Goal: Transaction & Acquisition: Download file/media

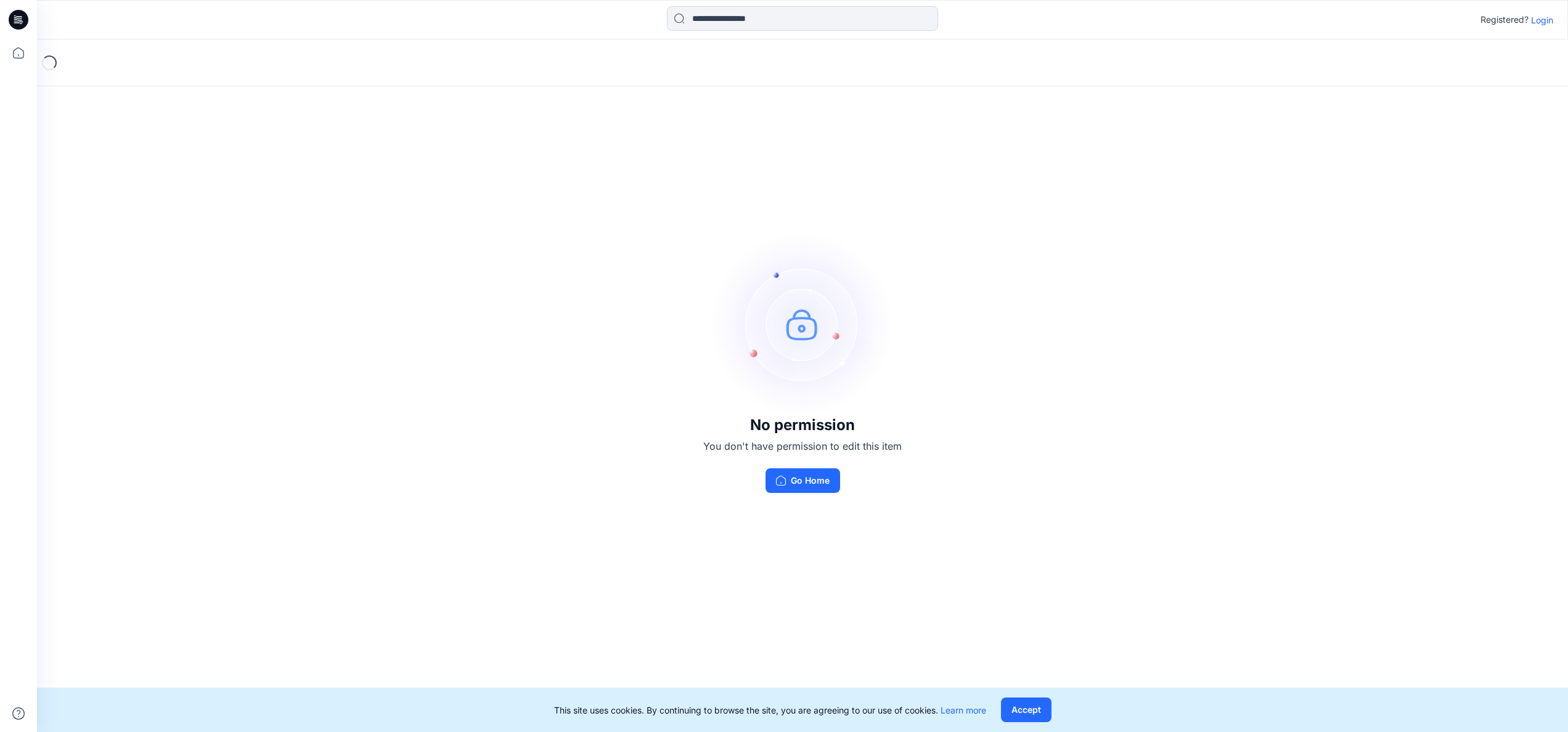
click at [1541, 18] on p "Login" at bounding box center [1542, 20] width 22 height 13
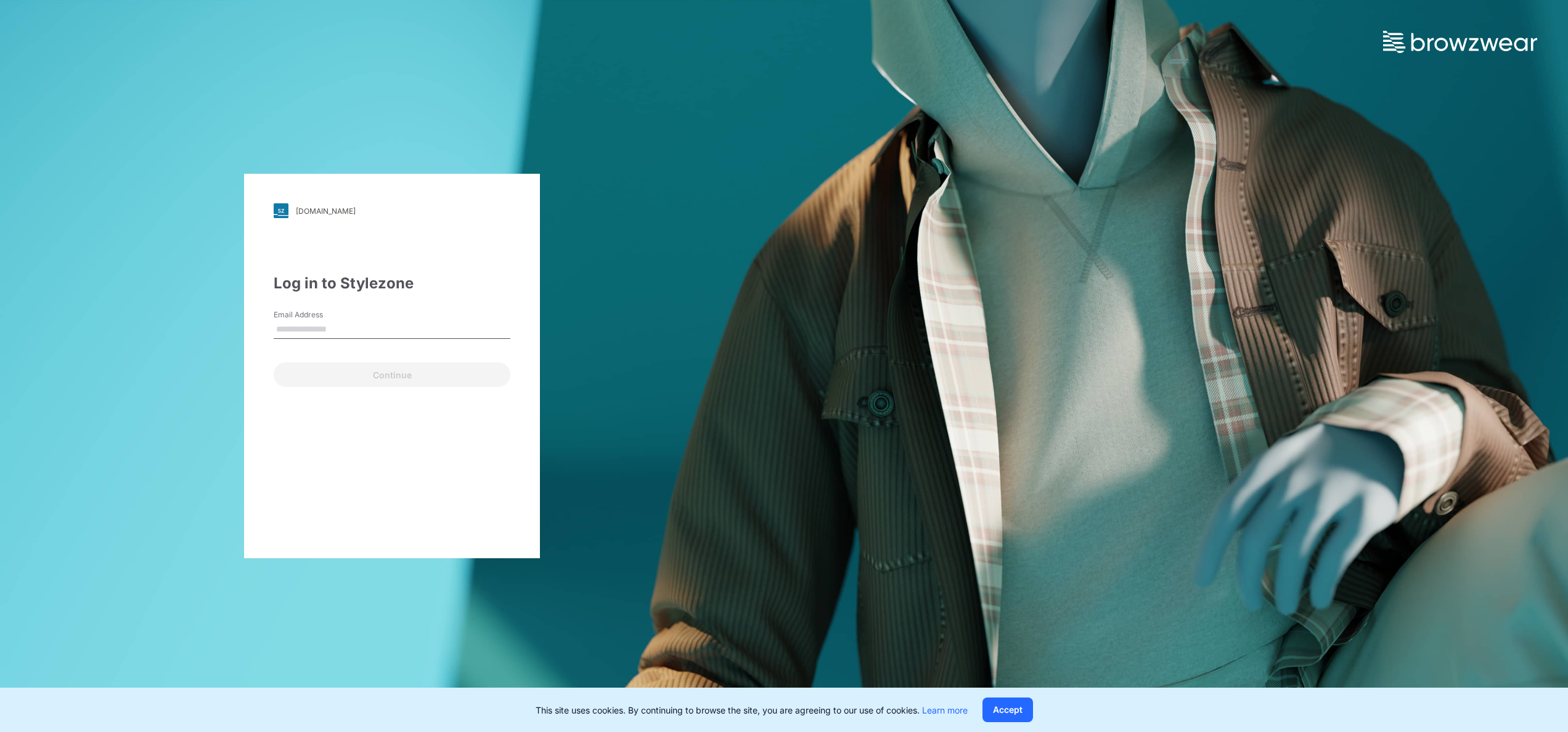
click at [343, 327] on input "Email Address" at bounding box center [392, 329] width 237 height 18
type input "**********"
click at [1021, 711] on button "Accept" at bounding box center [1007, 710] width 50 height 25
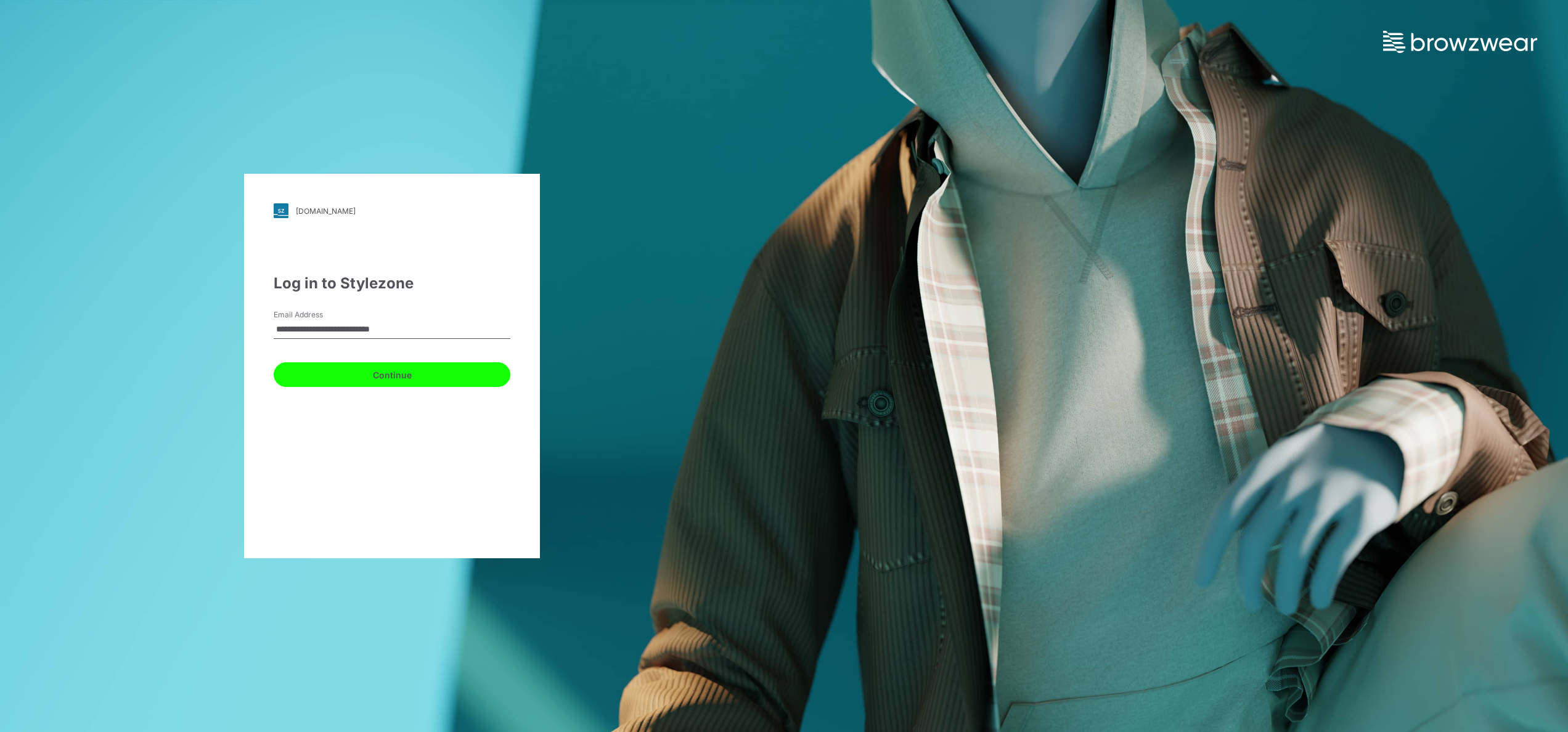
click at [431, 380] on button "Continue" at bounding box center [392, 374] width 237 height 25
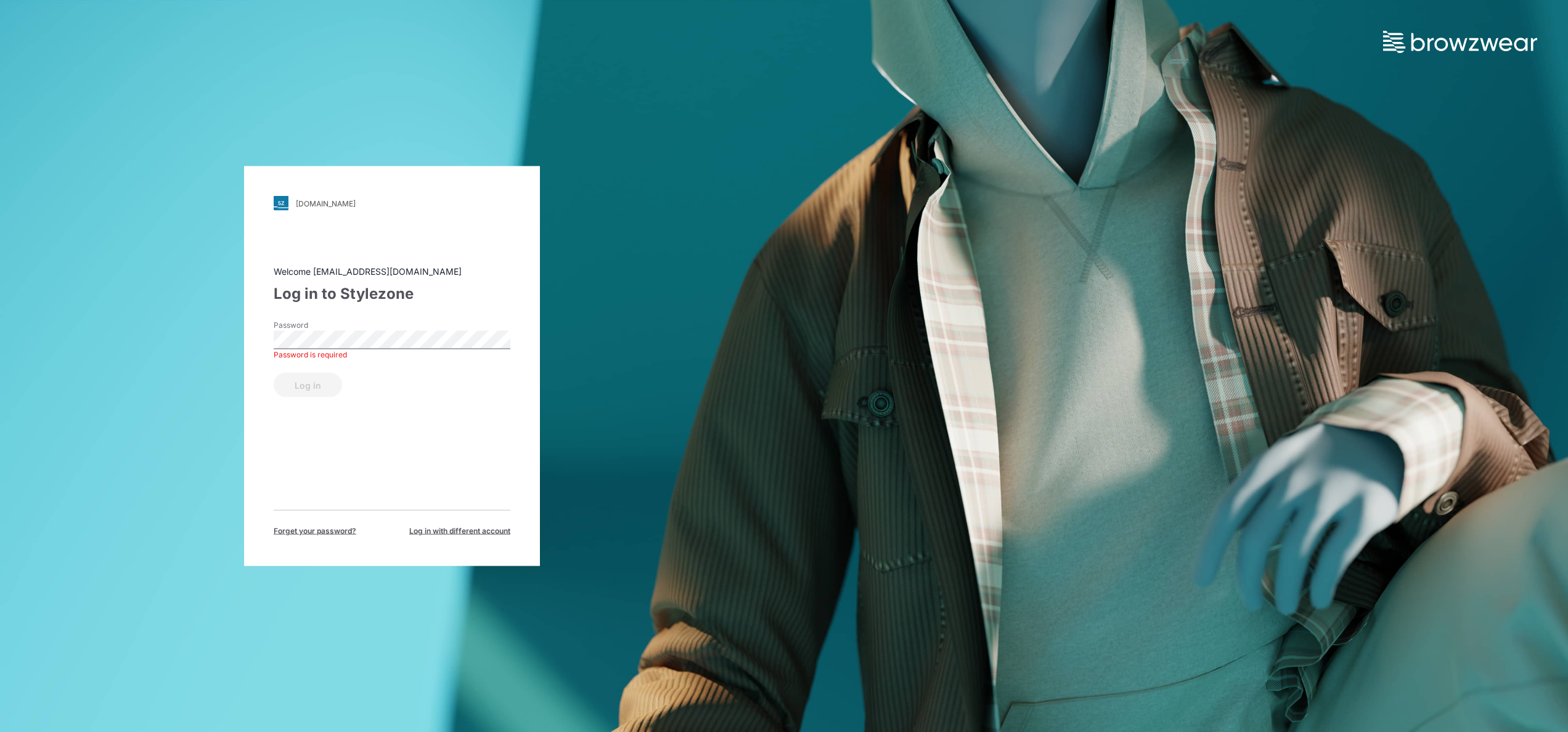
click at [1056, 341] on div "walmart.stylezone.com Loading... Welcome yeshmi.randike@pdsfar-east.com Log in …" at bounding box center [784, 366] width 1568 height 732
click at [315, 328] on label "Password" at bounding box center [316, 325] width 86 height 11
click at [308, 388] on button "Log in" at bounding box center [307, 385] width 69 height 25
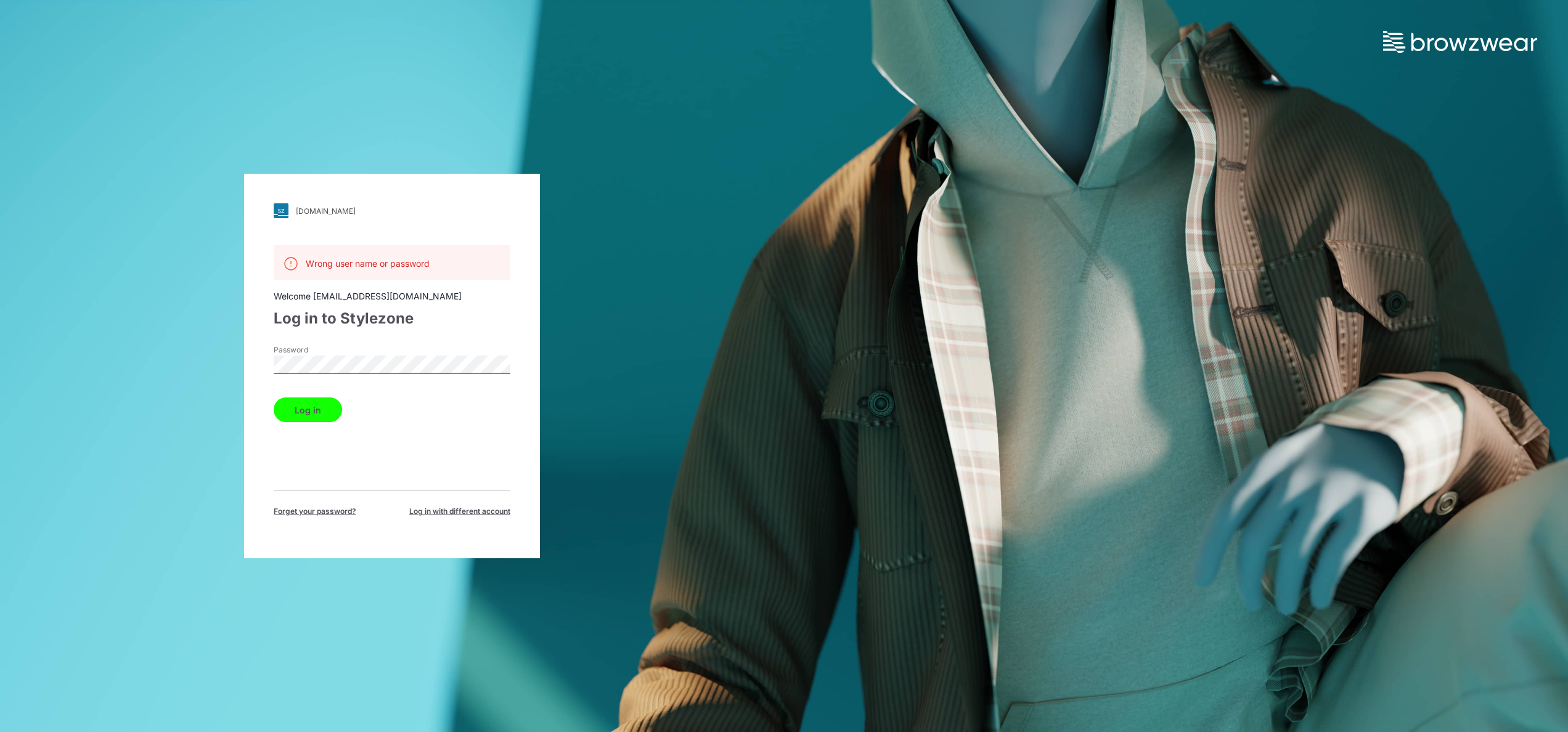
click at [306, 412] on button "Log in" at bounding box center [307, 410] width 69 height 25
click at [308, 419] on button "Log in" at bounding box center [307, 410] width 69 height 25
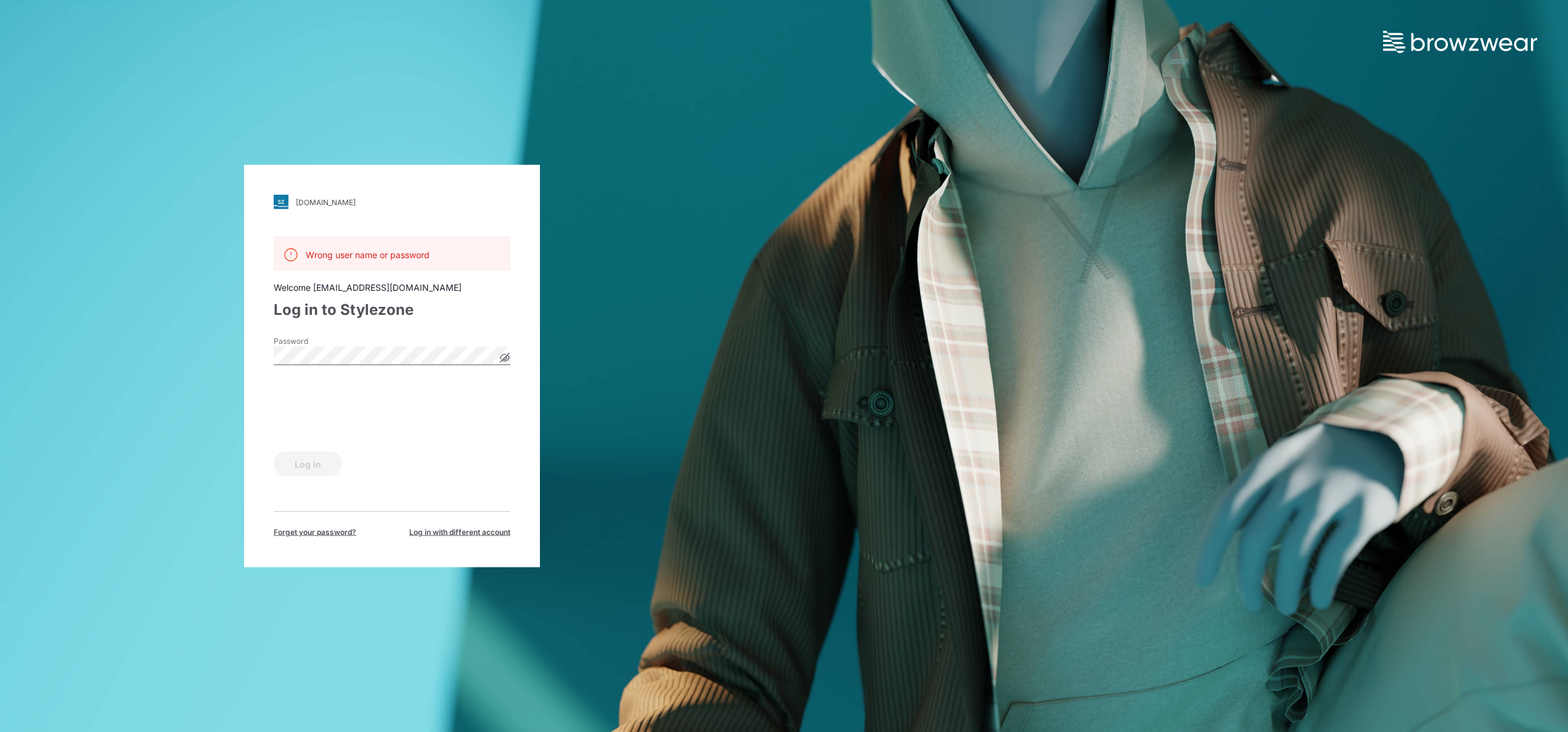
click at [511, 362] on div "walmart.stylezone.com Loading... Wrong user name or password Welcome yeshmi.ran…" at bounding box center [392, 366] width 296 height 403
click at [503, 358] on icon at bounding box center [504, 358] width 10 height 10
click at [502, 356] on icon at bounding box center [505, 358] width 9 height 7
click at [502, 358] on icon at bounding box center [504, 358] width 10 height 10
click at [502, 358] on icon at bounding box center [505, 358] width 9 height 7
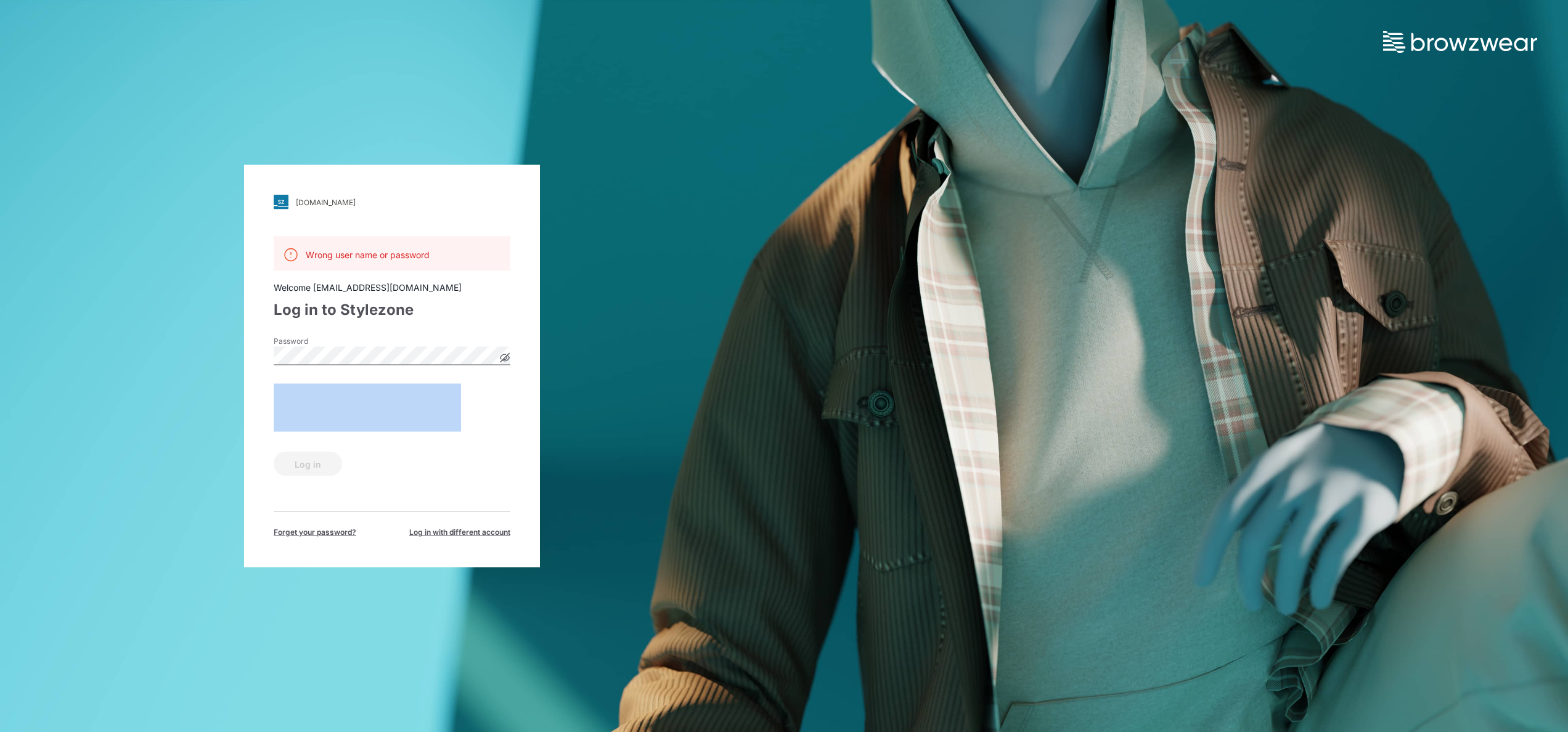
click at [504, 358] on icon at bounding box center [504, 358] width 10 height 10
click at [506, 358] on icon at bounding box center [505, 358] width 4 height 4
click at [502, 356] on icon at bounding box center [505, 358] width 9 height 9
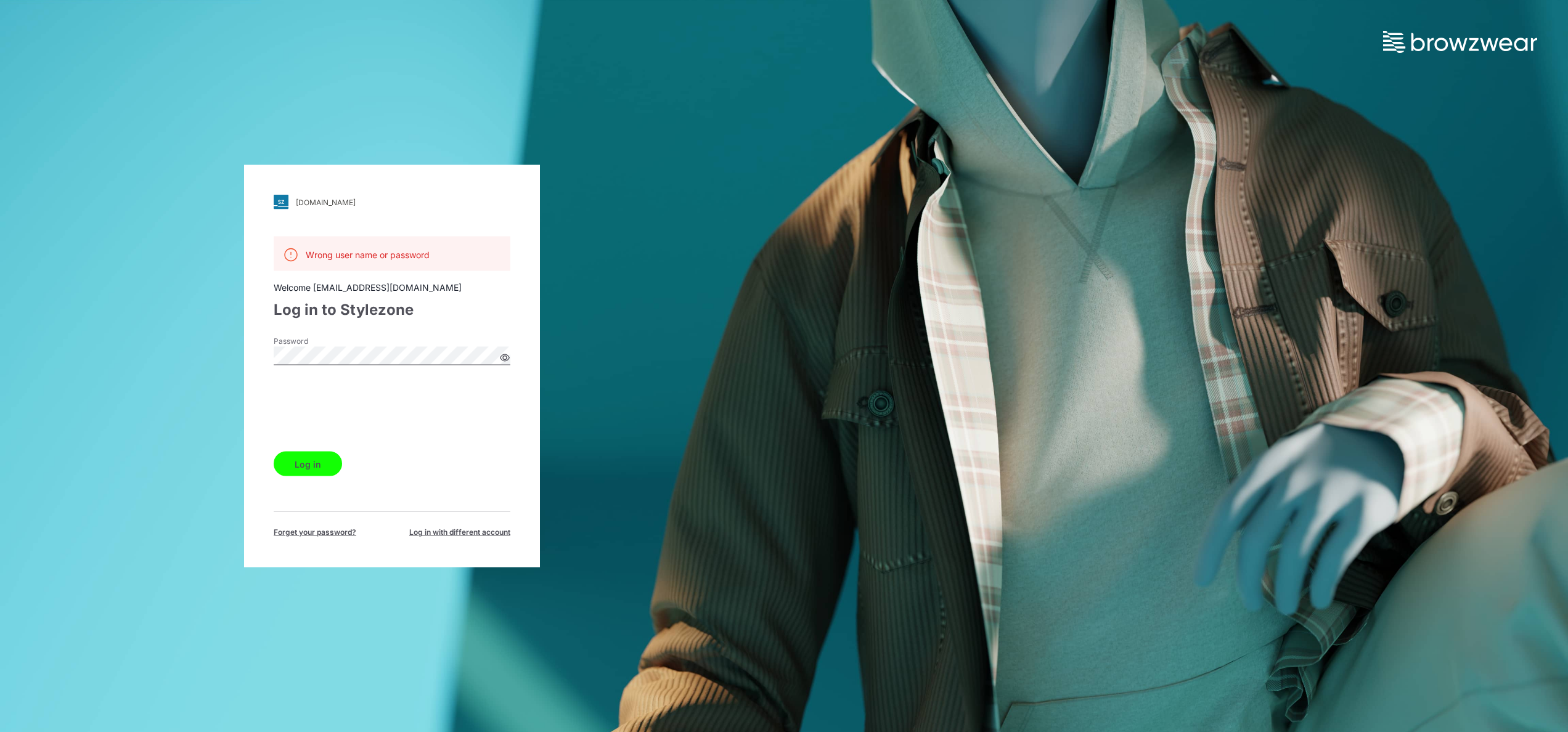
click at [312, 470] on button "Log in" at bounding box center [307, 464] width 69 height 25
click at [317, 471] on button "Log in" at bounding box center [307, 464] width 69 height 25
click at [291, 463] on button "Log in" at bounding box center [307, 464] width 69 height 25
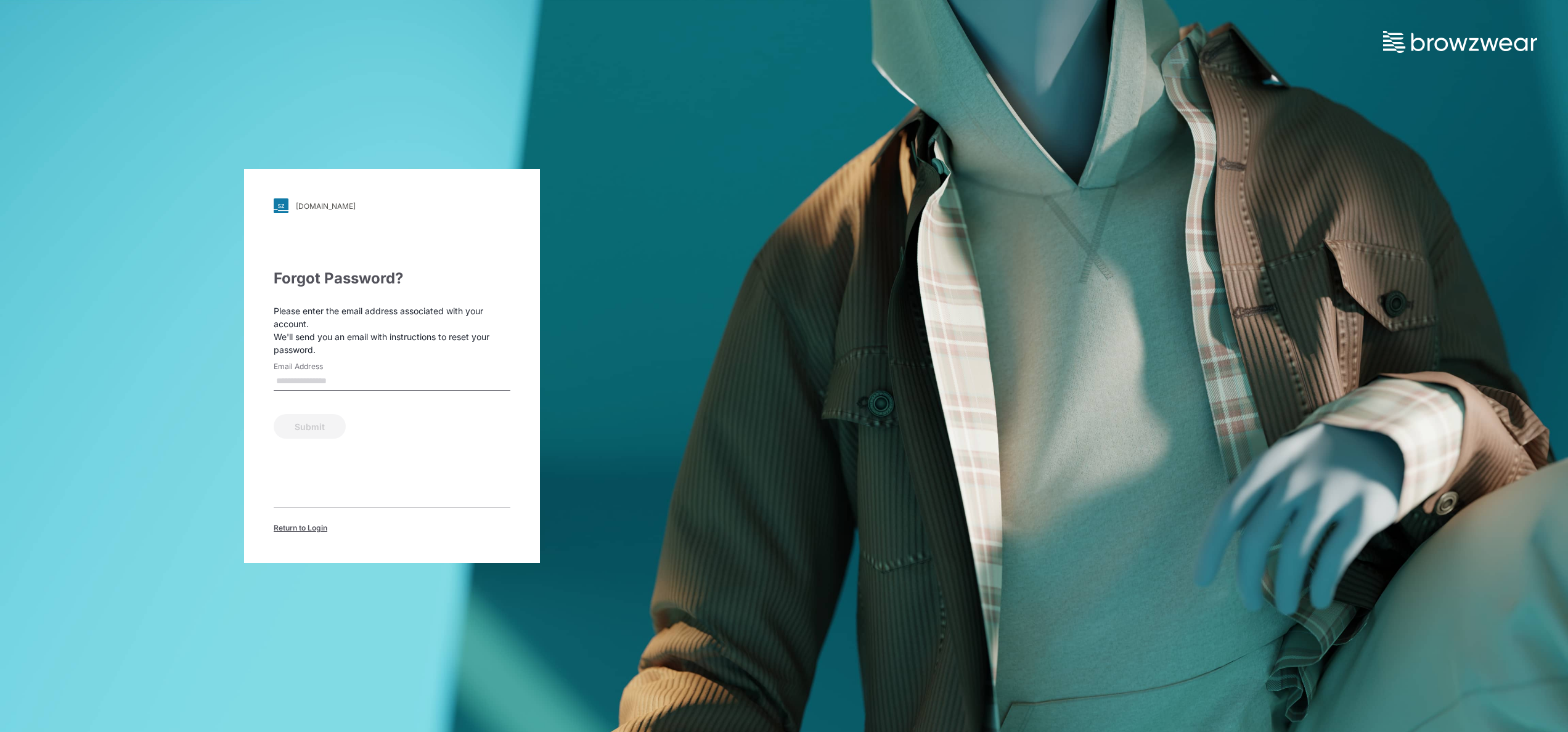
click at [307, 266] on div "walmart.stylezone.com Loading... Forgot Password? Please enter the email addres…" at bounding box center [392, 366] width 296 height 395
click at [321, 386] on input "Email Address" at bounding box center [392, 382] width 237 height 18
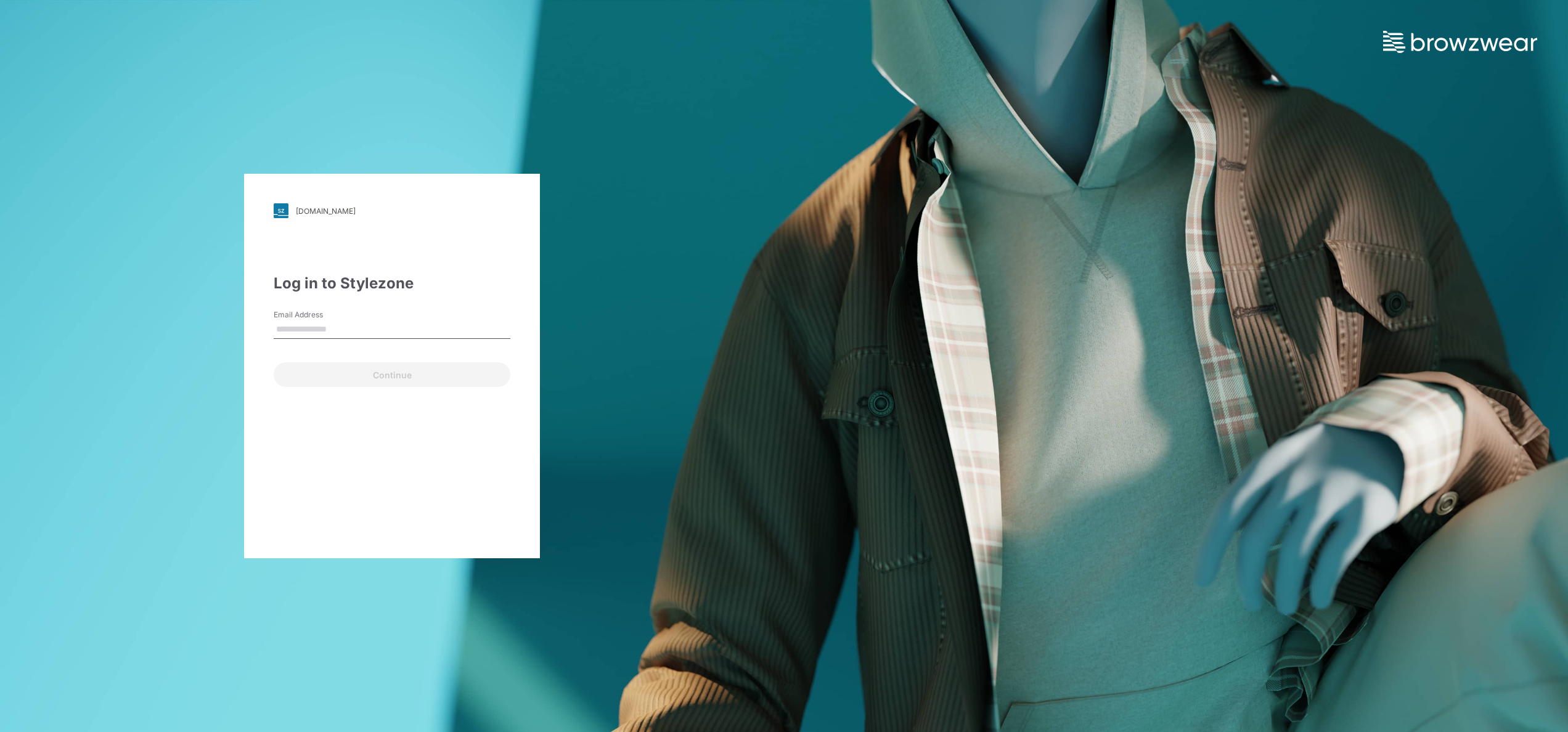
click at [326, 331] on input "Email Address" at bounding box center [392, 329] width 237 height 18
click at [403, 383] on div "Continue" at bounding box center [392, 372] width 237 height 29
click at [312, 349] on div "Email is required" at bounding box center [392, 344] width 237 height 11
click at [309, 330] on input "Email Address" at bounding box center [392, 329] width 237 height 18
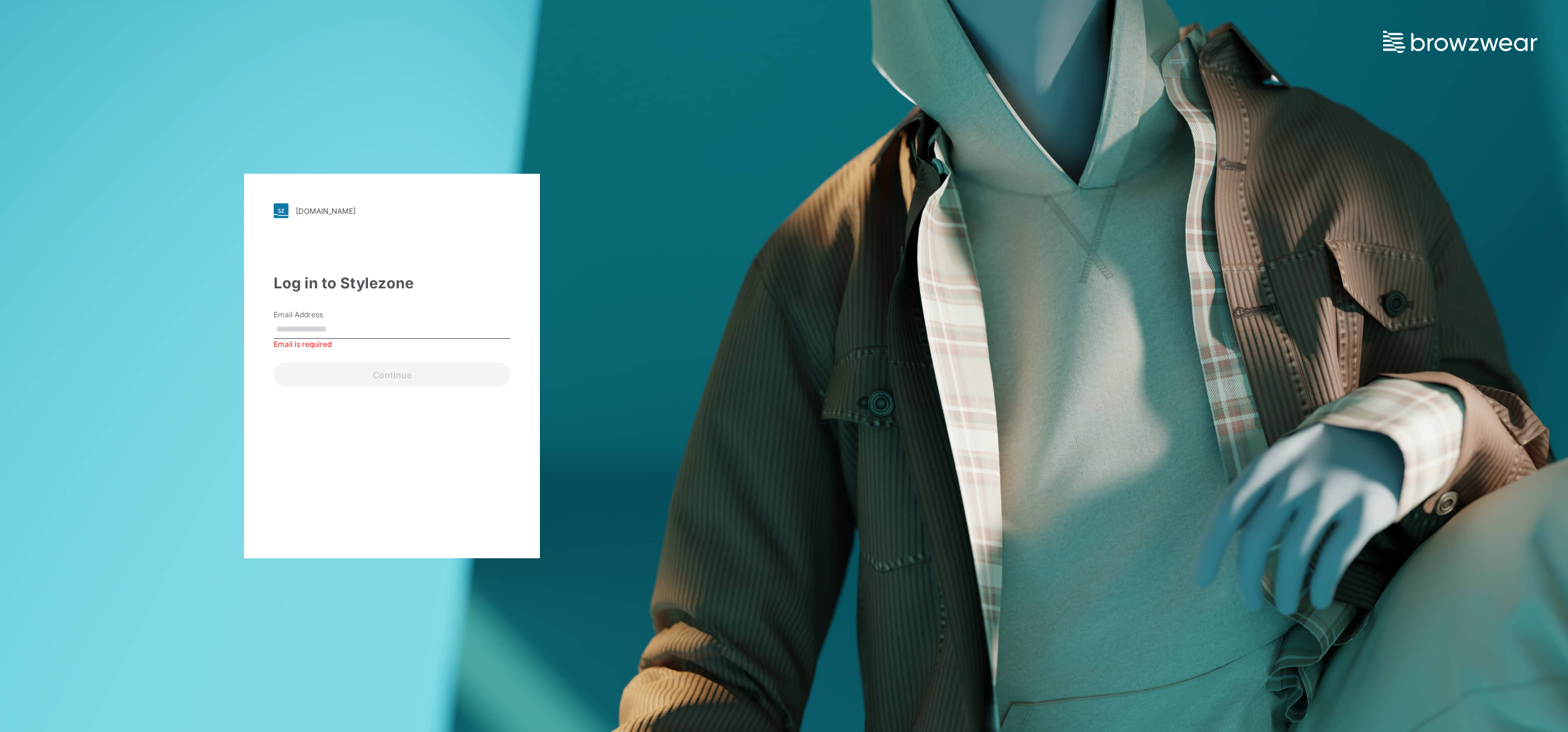
drag, startPoint x: 308, startPoint y: 324, endPoint x: 249, endPoint y: 346, distance: 63.0
click at [249, 346] on div "walmart.stylezone.com Loading... Log in to Stylezone Email Address Email is req…" at bounding box center [392, 365] width 296 height 384
click at [294, 324] on input "Email Address" at bounding box center [392, 329] width 237 height 18
type input "**********"
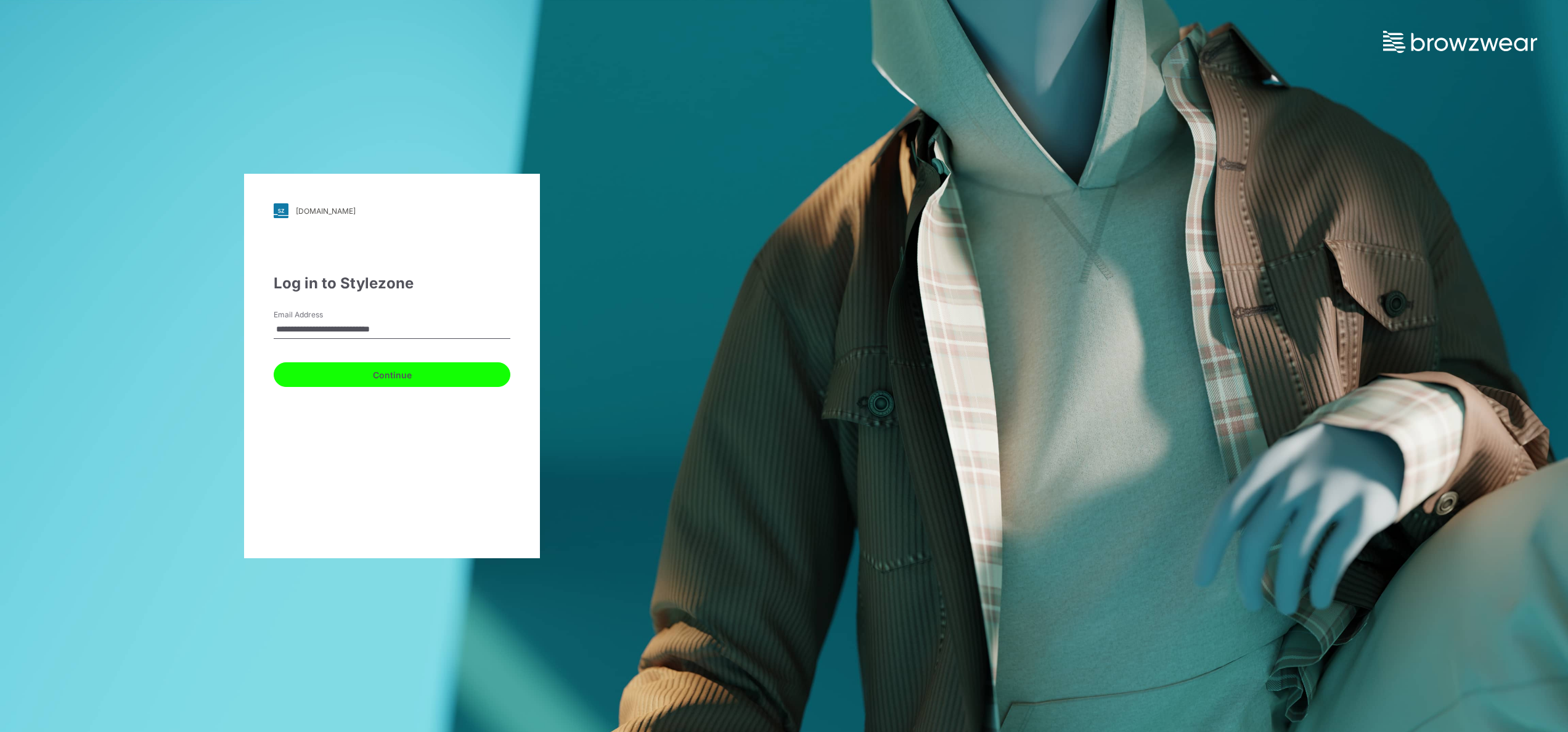
click at [444, 373] on button "Continue" at bounding box center [392, 374] width 237 height 25
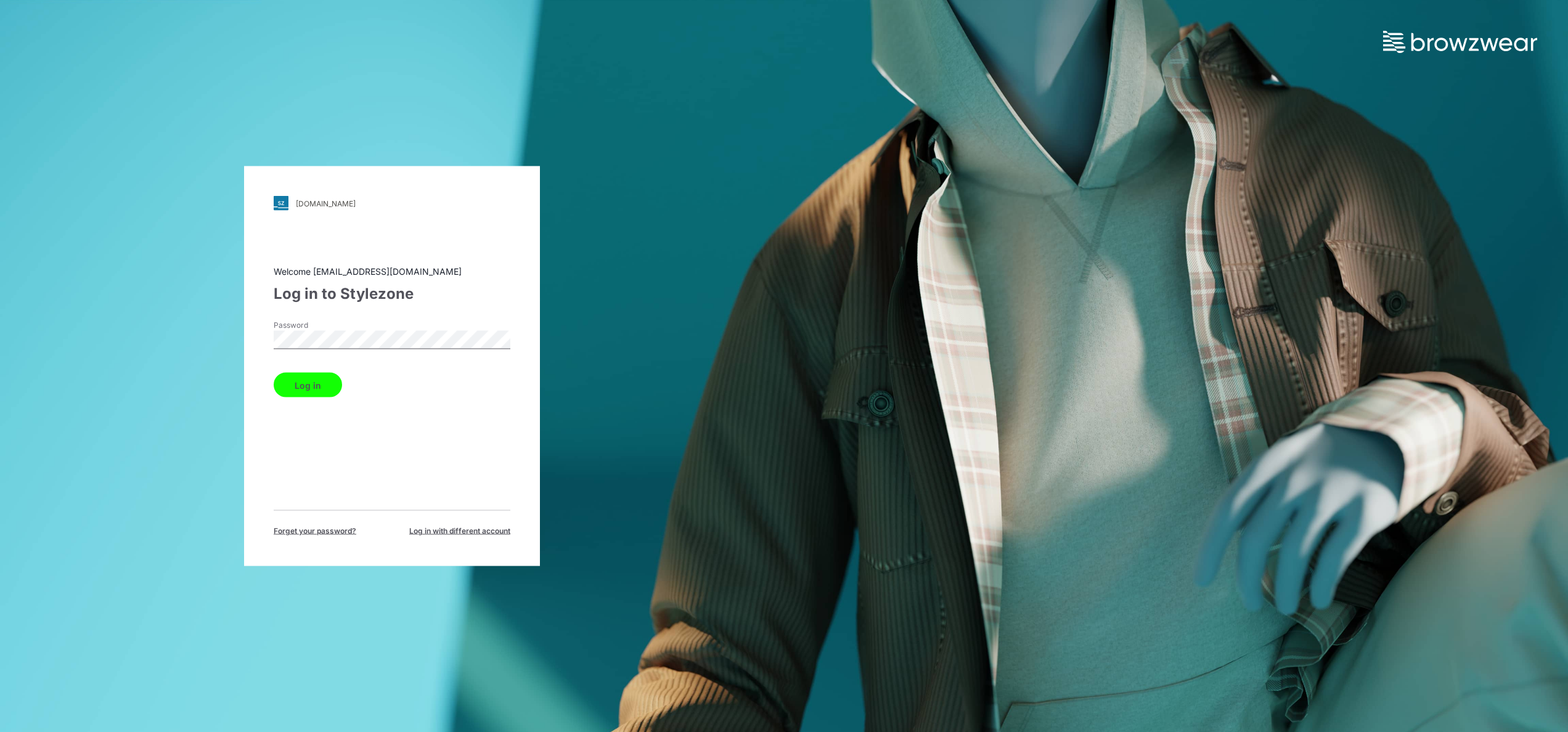
click at [260, 328] on div "walmart.stylezone.com Loading... Welcome yeshmi.randike@pdsfar-east.com Log in …" at bounding box center [392, 366] width 296 height 400
click at [296, 383] on button "Log in" at bounding box center [307, 385] width 69 height 25
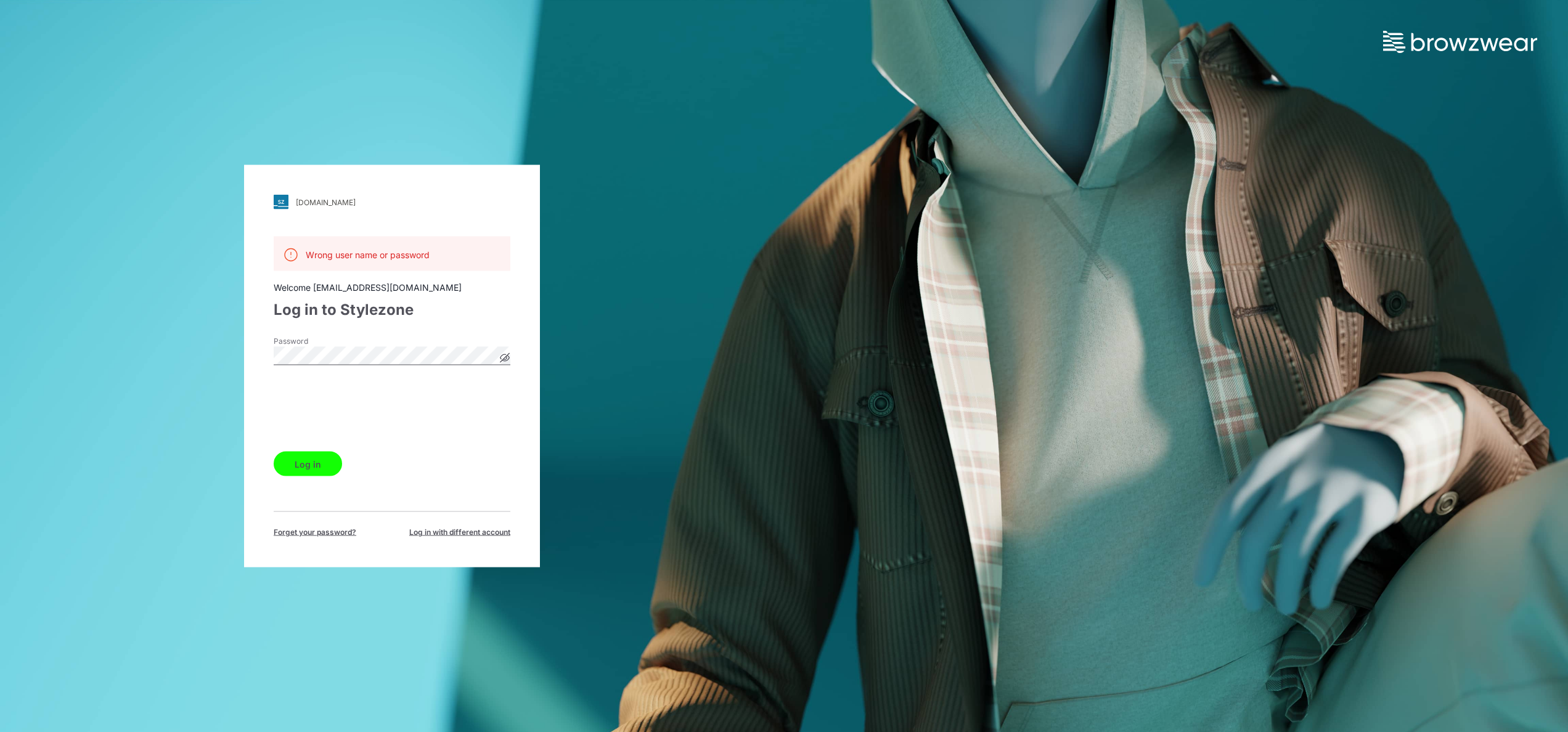
click at [296, 460] on button "Log in" at bounding box center [307, 464] width 69 height 25
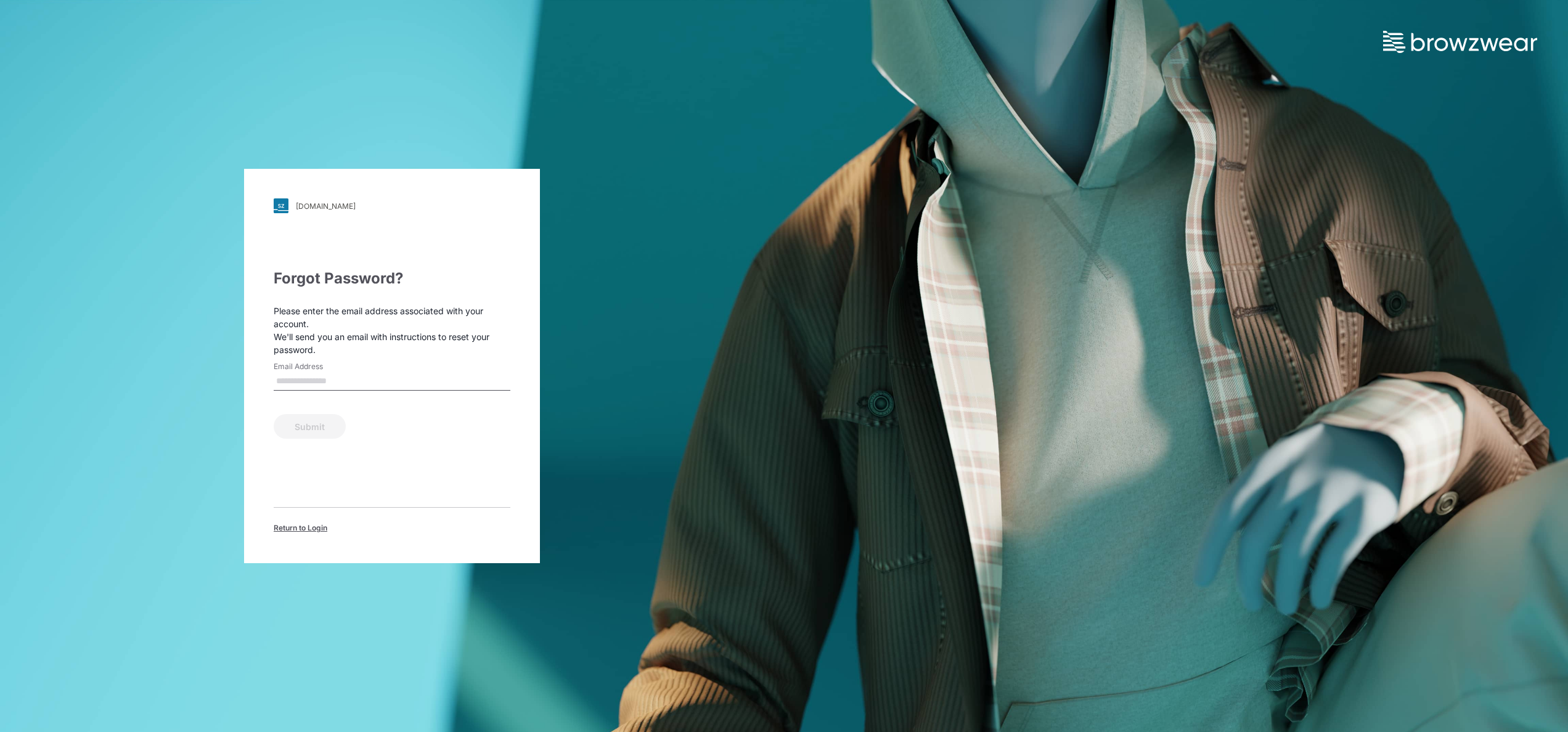
click at [348, 382] on input "Email Address" at bounding box center [392, 382] width 237 height 18
click at [314, 402] on div "Email is required" at bounding box center [392, 396] width 237 height 11
click at [312, 386] on input "Email Address" at bounding box center [392, 382] width 237 height 18
click at [315, 420] on div "Submit" at bounding box center [392, 423] width 237 height 29
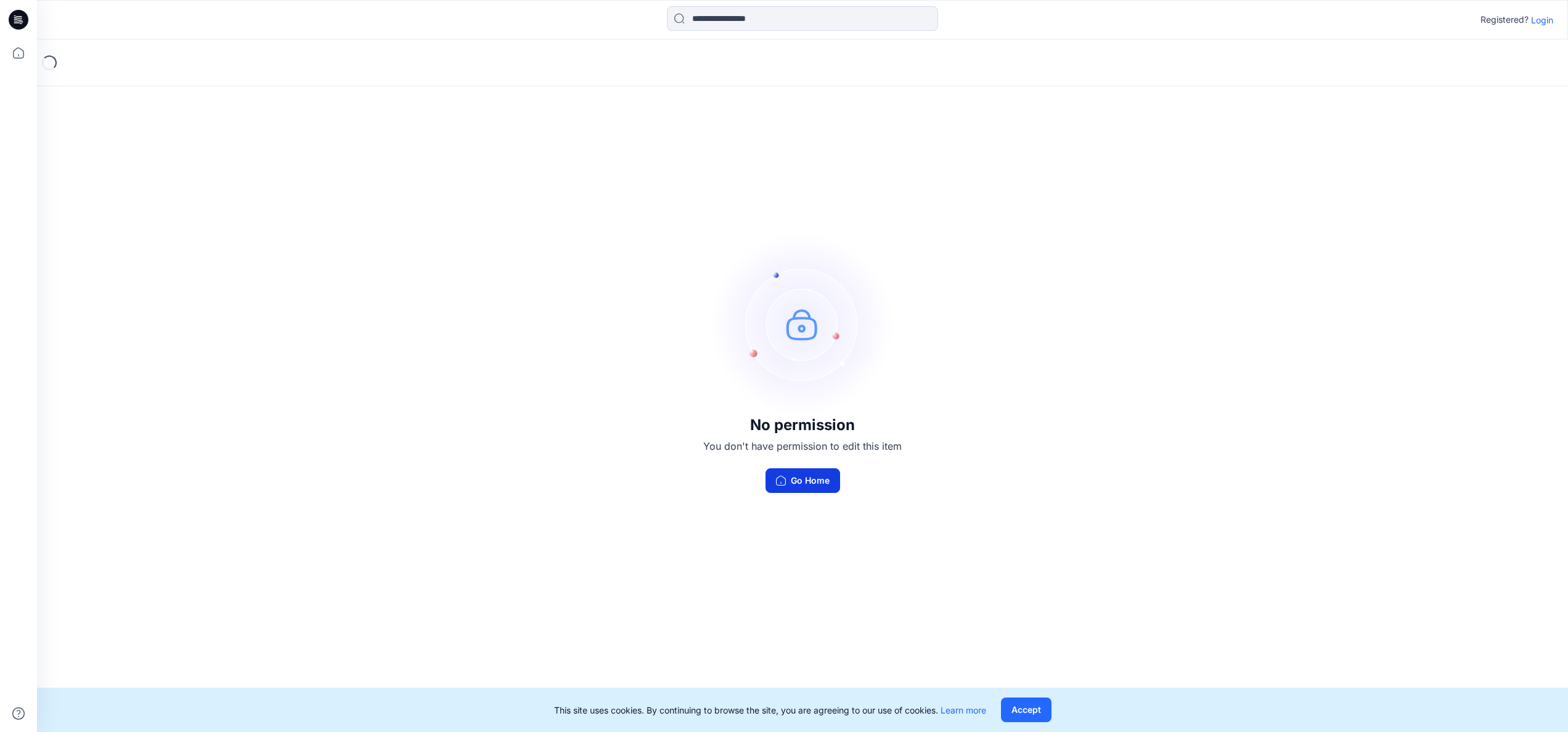
click at [801, 481] on button "Go Home" at bounding box center [803, 481] width 74 height 25
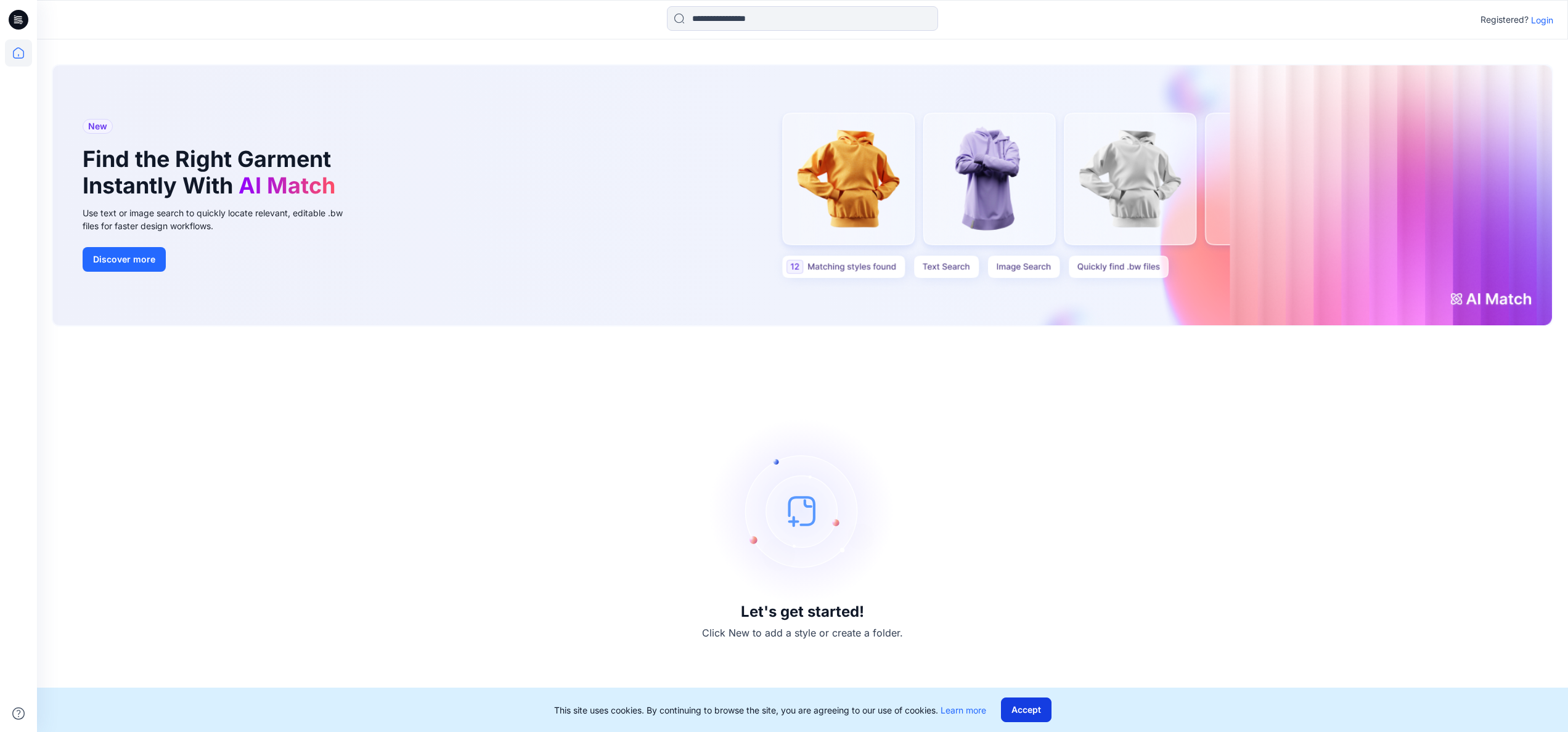
click at [1015, 705] on button "Accept" at bounding box center [1026, 710] width 50 height 25
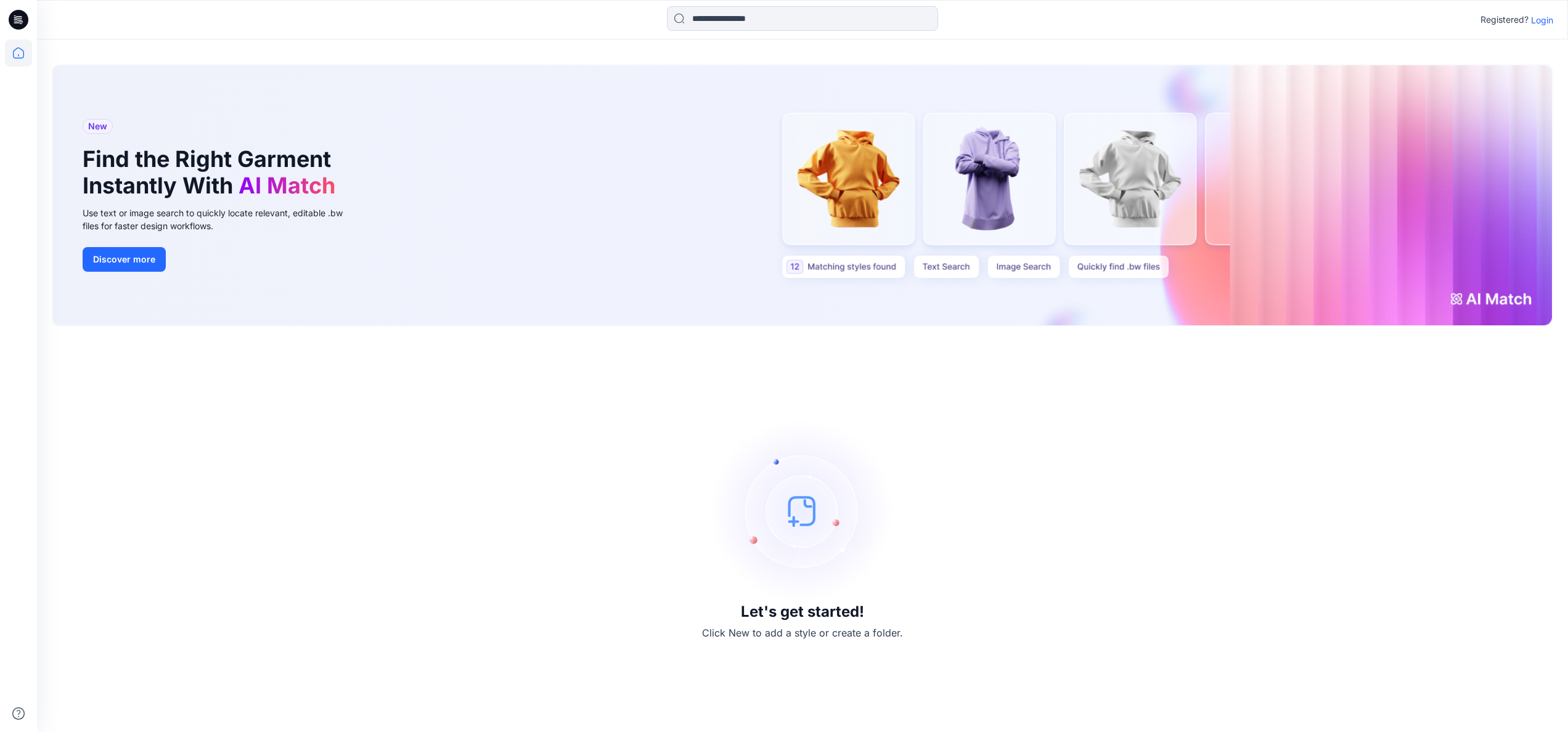
click at [1334, 185] on div "New Find the Right Garment Instantly With AI Match Use text or image search to …" at bounding box center [802, 195] width 1499 height 260
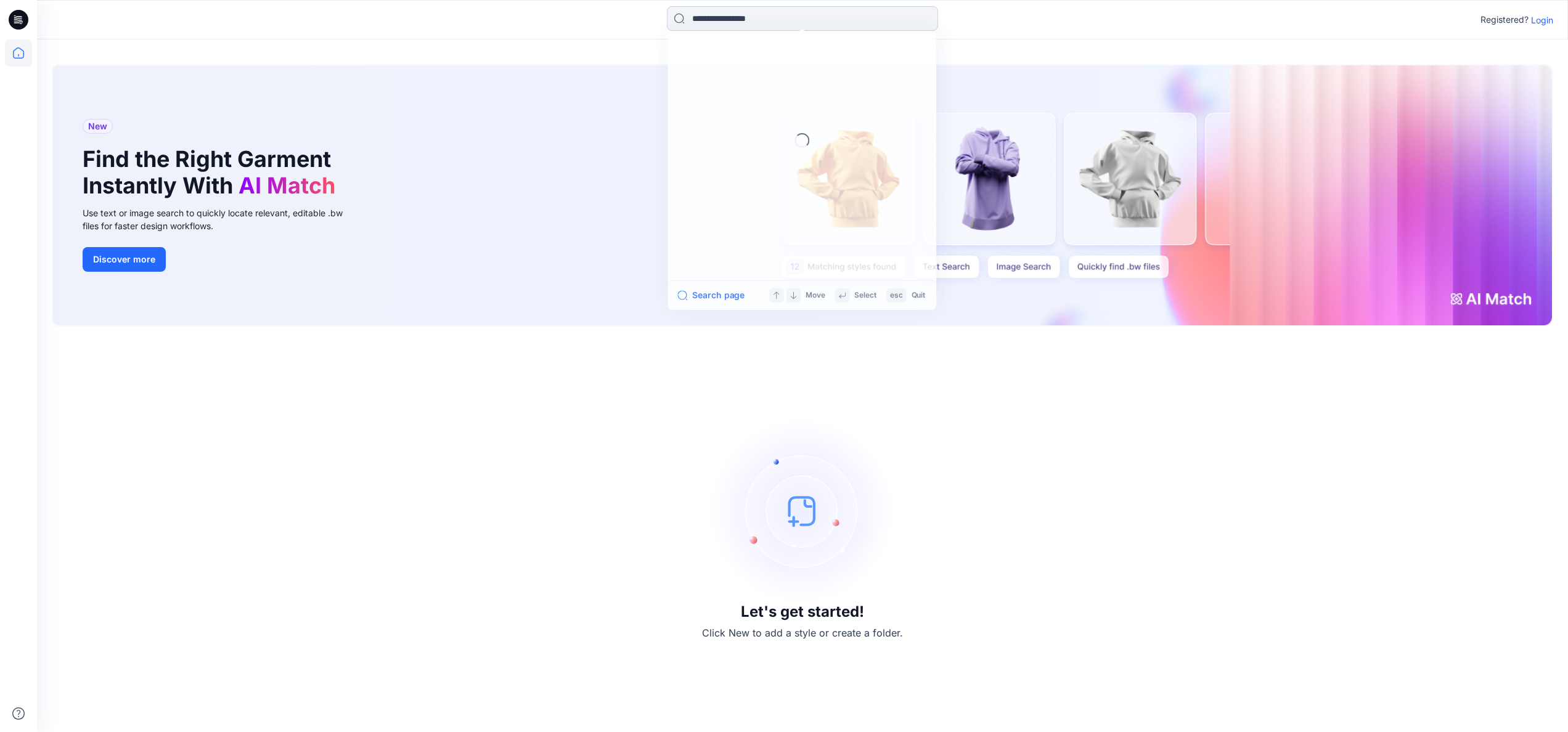
click at [731, 21] on input at bounding box center [803, 18] width 271 height 25
click at [1541, 21] on p "Login" at bounding box center [1542, 20] width 22 height 13
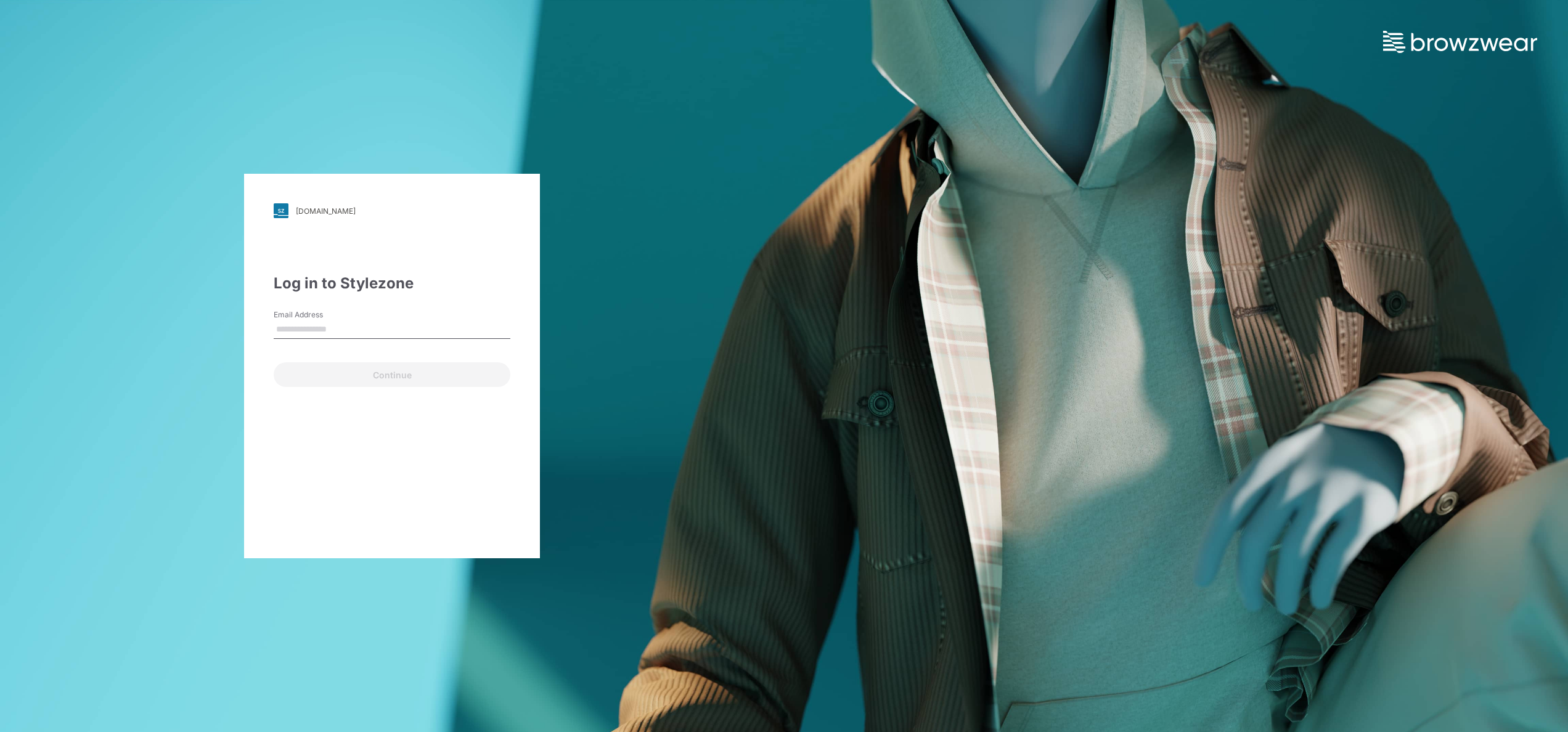
click at [301, 324] on input "Email Address" at bounding box center [392, 329] width 237 height 18
click at [324, 316] on label "Email Address" at bounding box center [316, 314] width 86 height 11
click at [324, 320] on input "Email Address" at bounding box center [392, 329] width 237 height 18
click at [306, 322] on input "Email Address" at bounding box center [392, 329] width 237 height 18
click at [279, 334] on input "Email Address" at bounding box center [392, 329] width 237 height 18
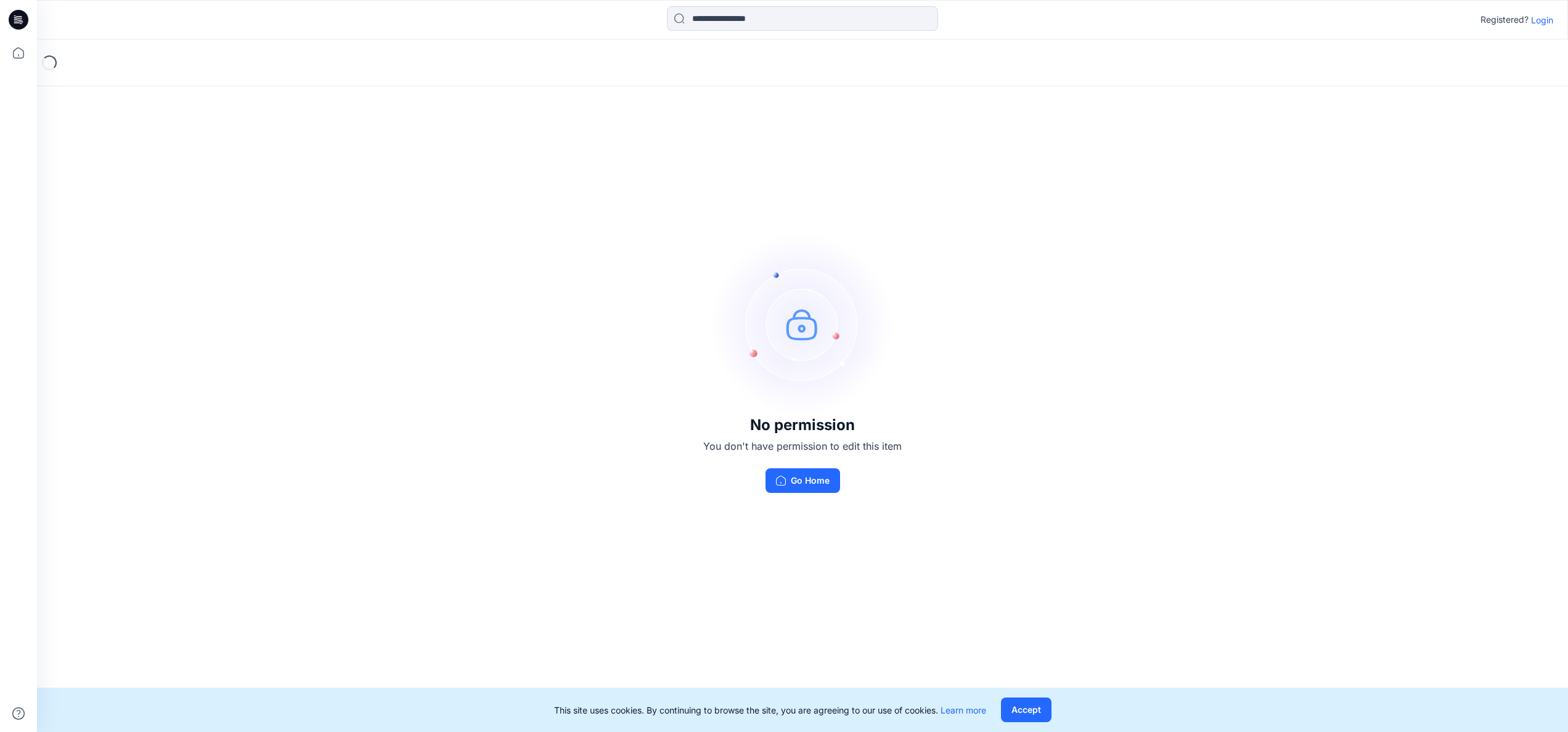
click at [1543, 20] on p "Login" at bounding box center [1542, 20] width 22 height 13
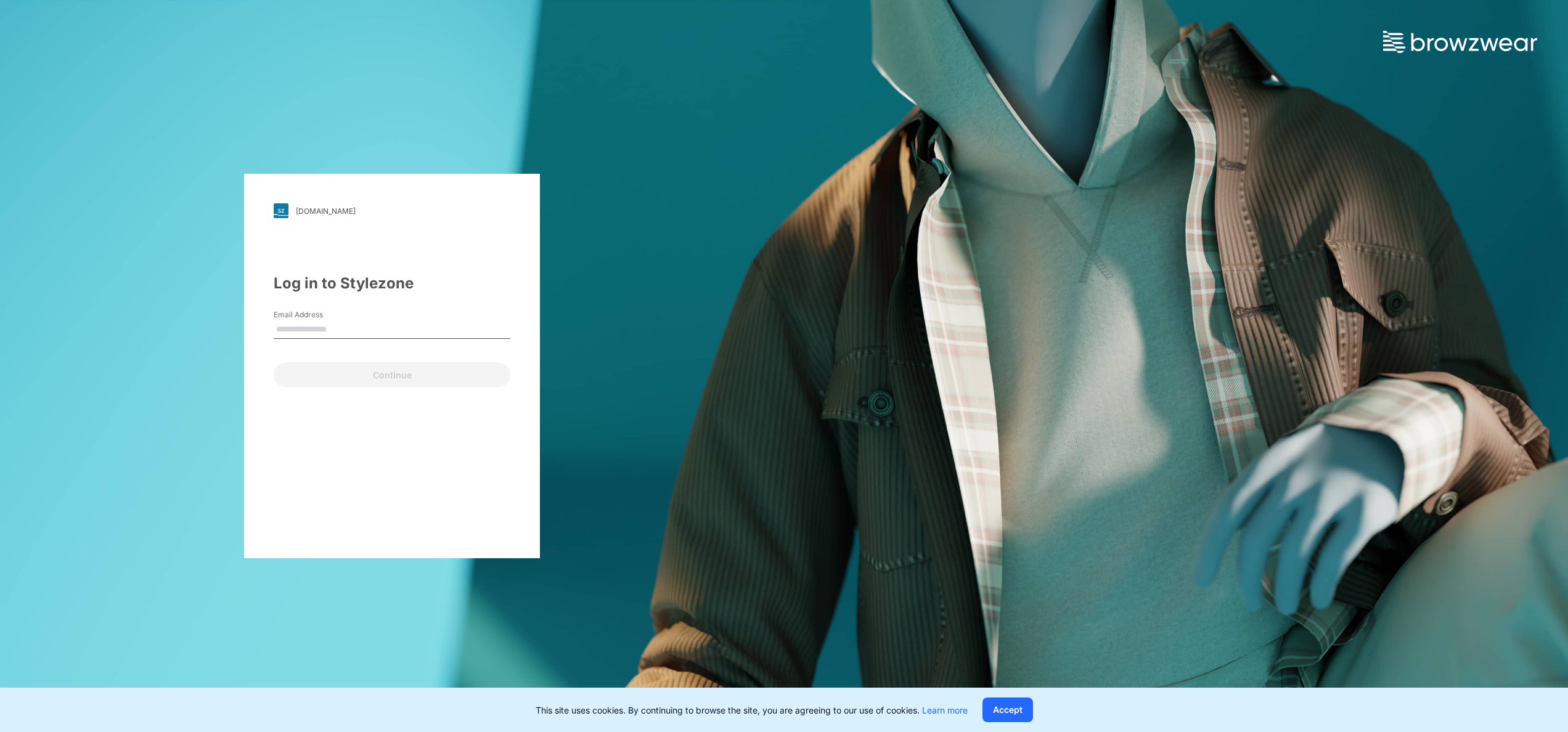
click at [303, 331] on input "Email Address" at bounding box center [392, 329] width 237 height 18
click at [296, 326] on input "Email Address" at bounding box center [392, 329] width 237 height 18
click at [339, 318] on label "Email Address" at bounding box center [316, 314] width 86 height 11
click at [339, 320] on input "Email Address" at bounding box center [392, 329] width 237 height 18
drag, startPoint x: 316, startPoint y: 323, endPoint x: 936, endPoint y: 395, distance: 624.2
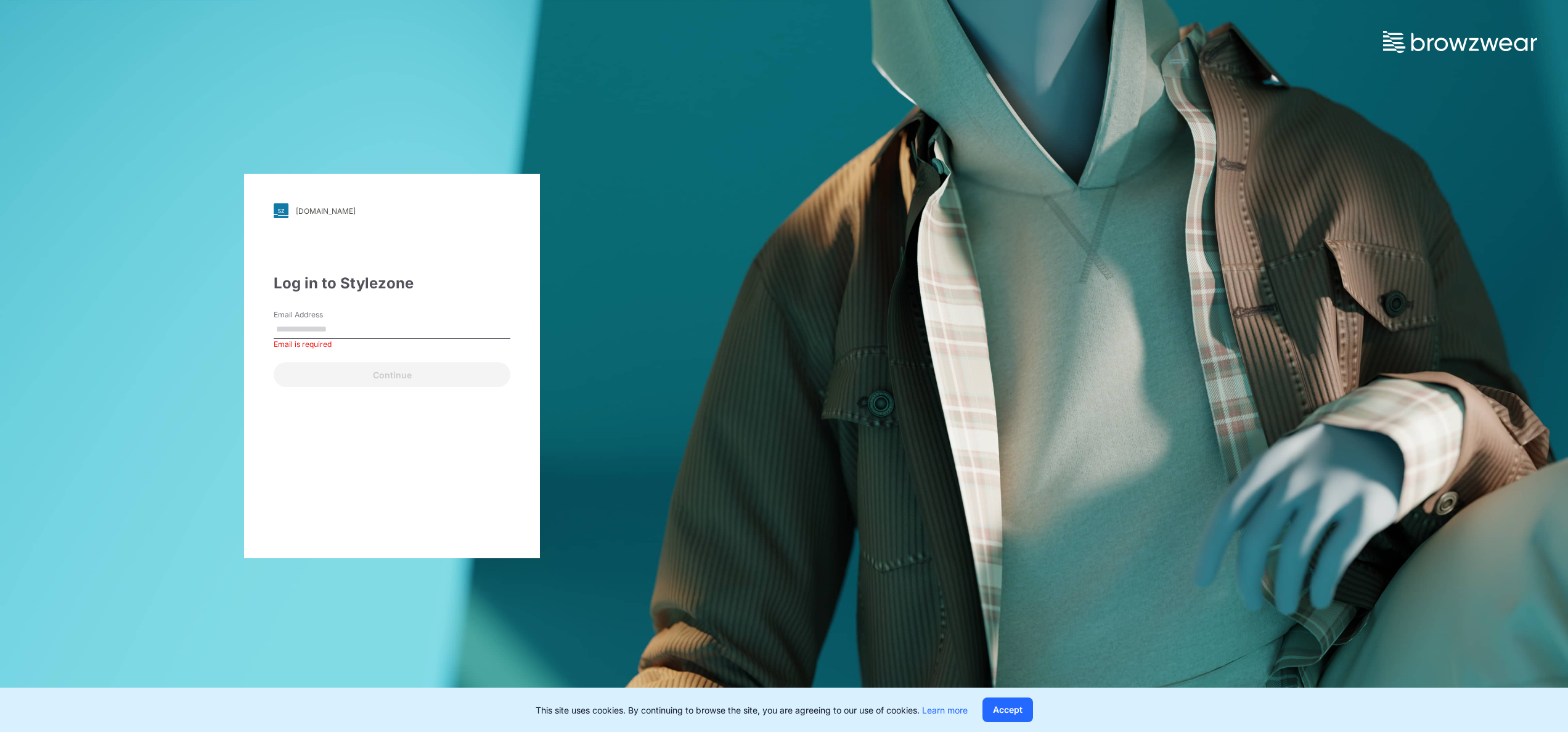
click at [936, 395] on div "[DOMAIN_NAME] Loading... Log in to Stylezone Email Address Email is required Co…" at bounding box center [784, 366] width 1568 height 732
click at [322, 327] on input "Email Address" at bounding box center [392, 329] width 237 height 18
click at [321, 327] on input "Email Address" at bounding box center [392, 329] width 237 height 18
click at [301, 329] on input "Email Address" at bounding box center [392, 329] width 237 height 18
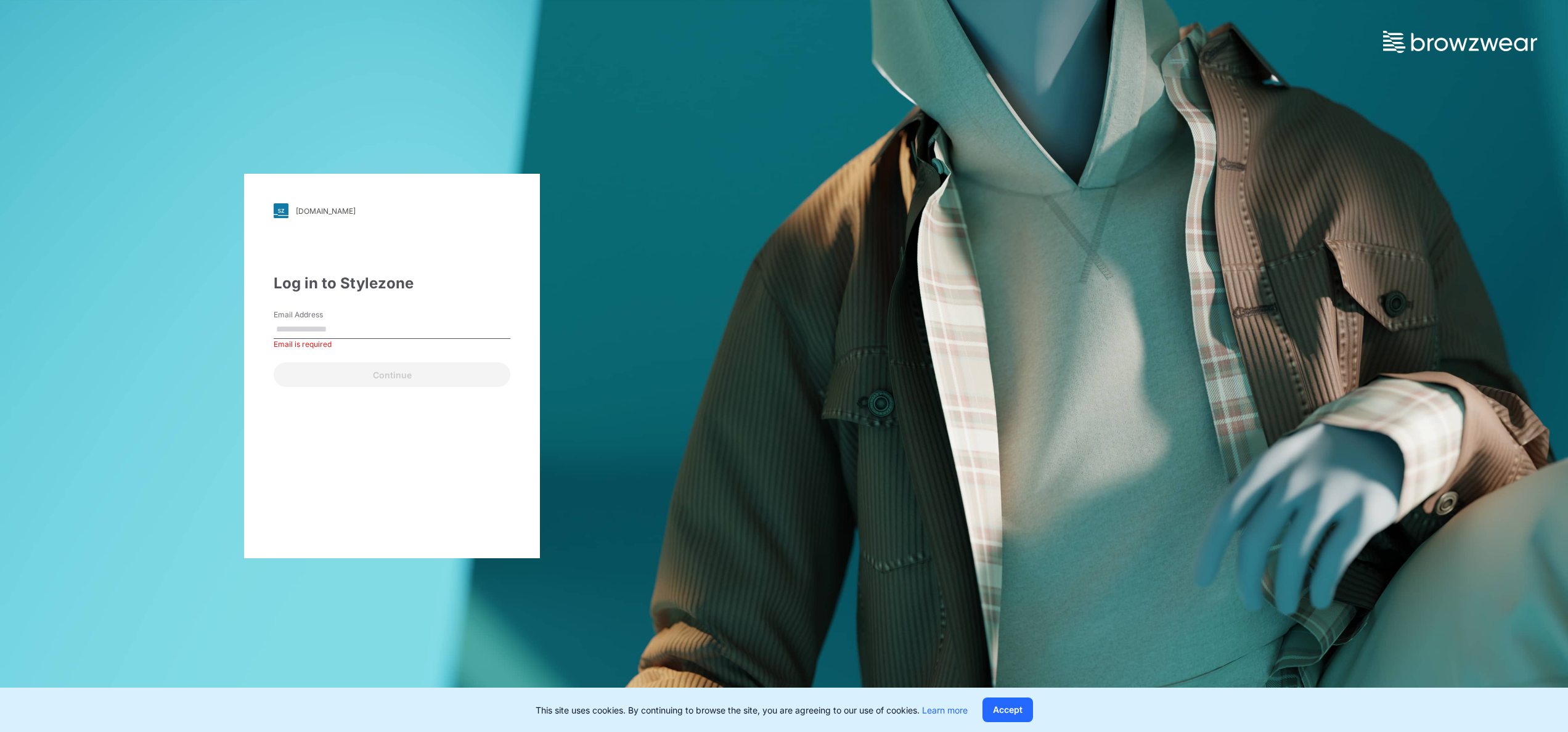
click at [301, 329] on input "Email Address" at bounding box center [392, 329] width 237 height 18
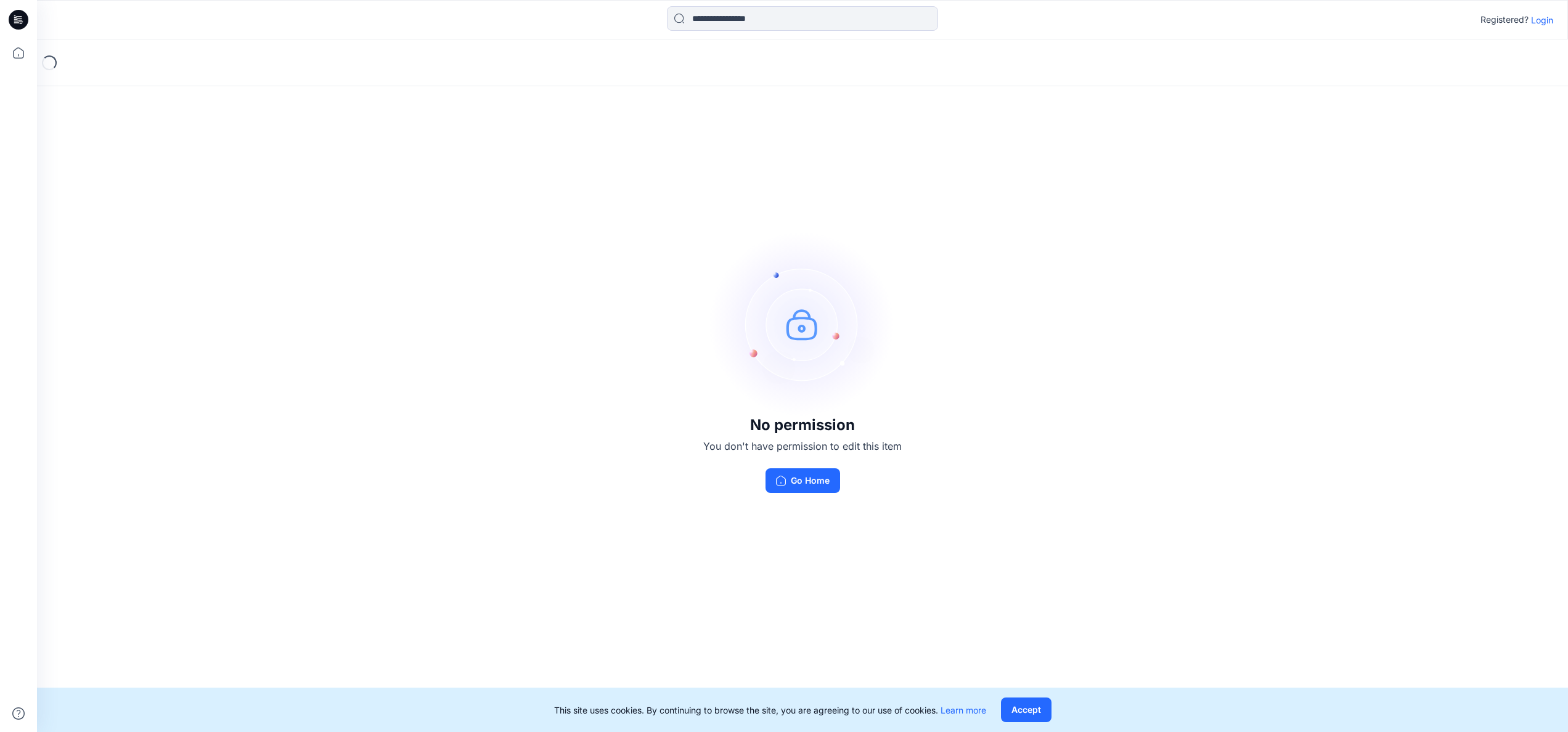
click at [1547, 16] on p "Login" at bounding box center [1542, 20] width 22 height 13
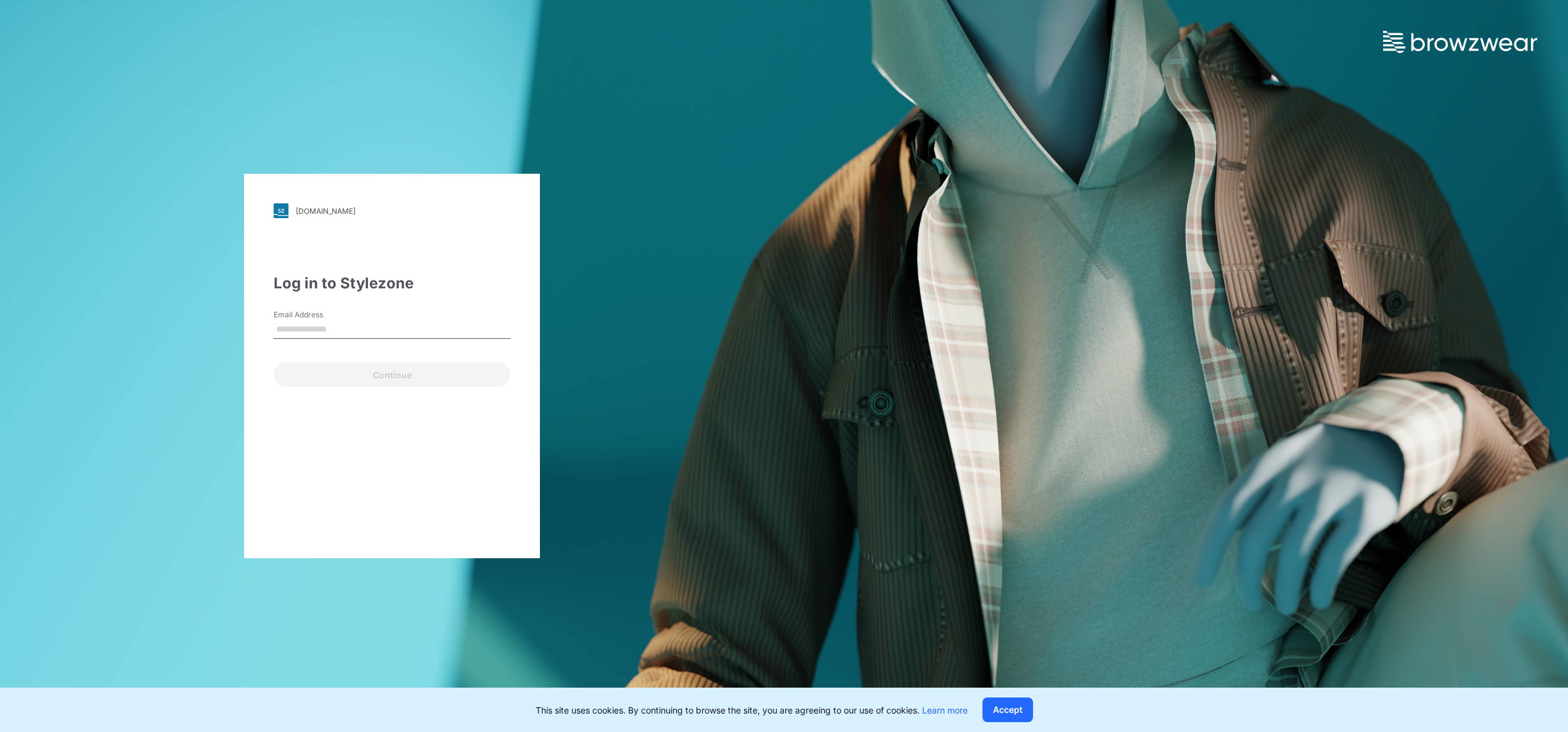
click at [304, 326] on input "Email Address" at bounding box center [392, 329] width 237 height 18
click at [302, 327] on input "Email Address" at bounding box center [392, 329] width 237 height 18
click at [420, 523] on div "[DOMAIN_NAME] Loading... Log in to Stylezone Email Address ******** Please ente…" at bounding box center [392, 365] width 296 height 384
click at [320, 322] on input "********" at bounding box center [392, 329] width 237 height 18
type input "**********"
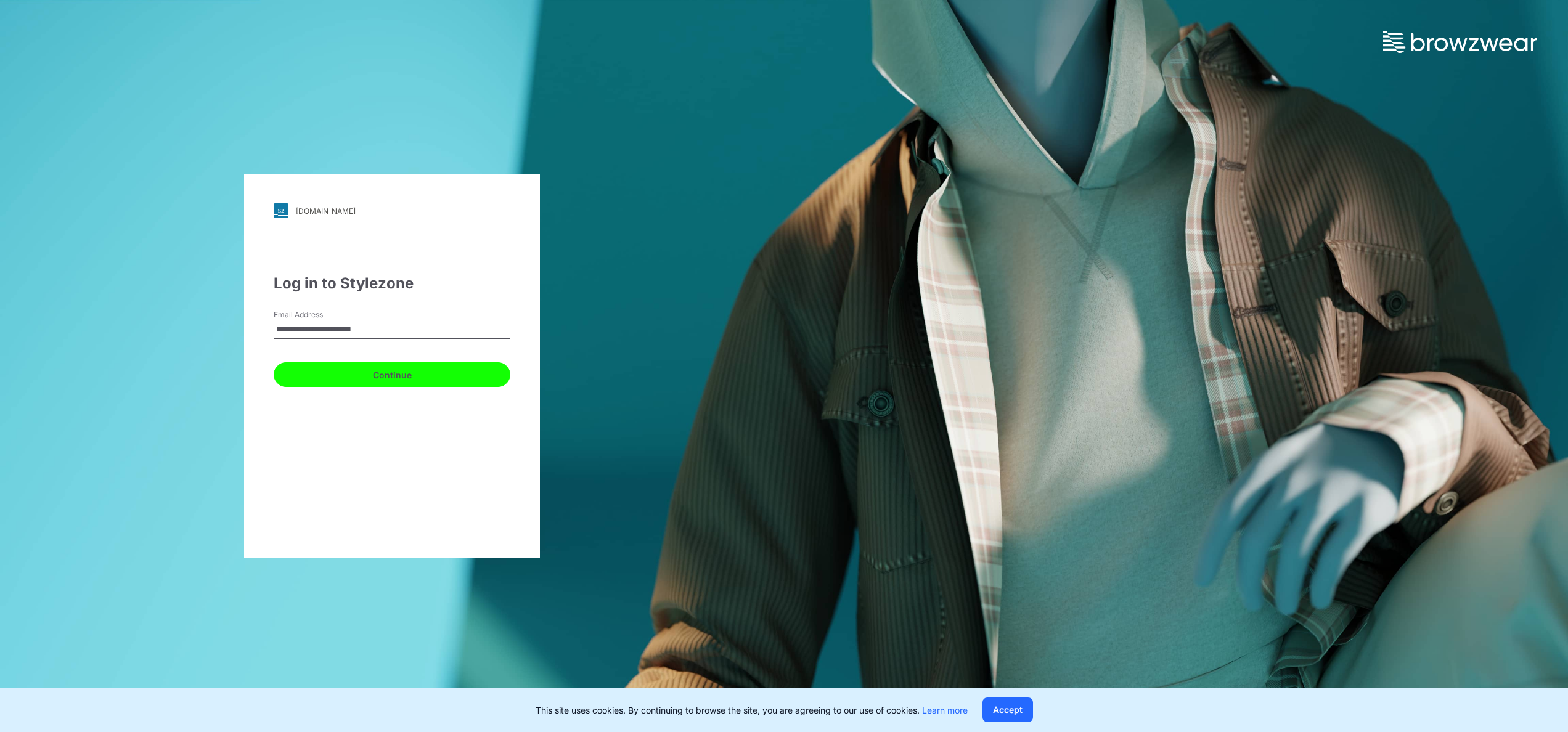
click at [460, 373] on button "Continue" at bounding box center [392, 374] width 237 height 25
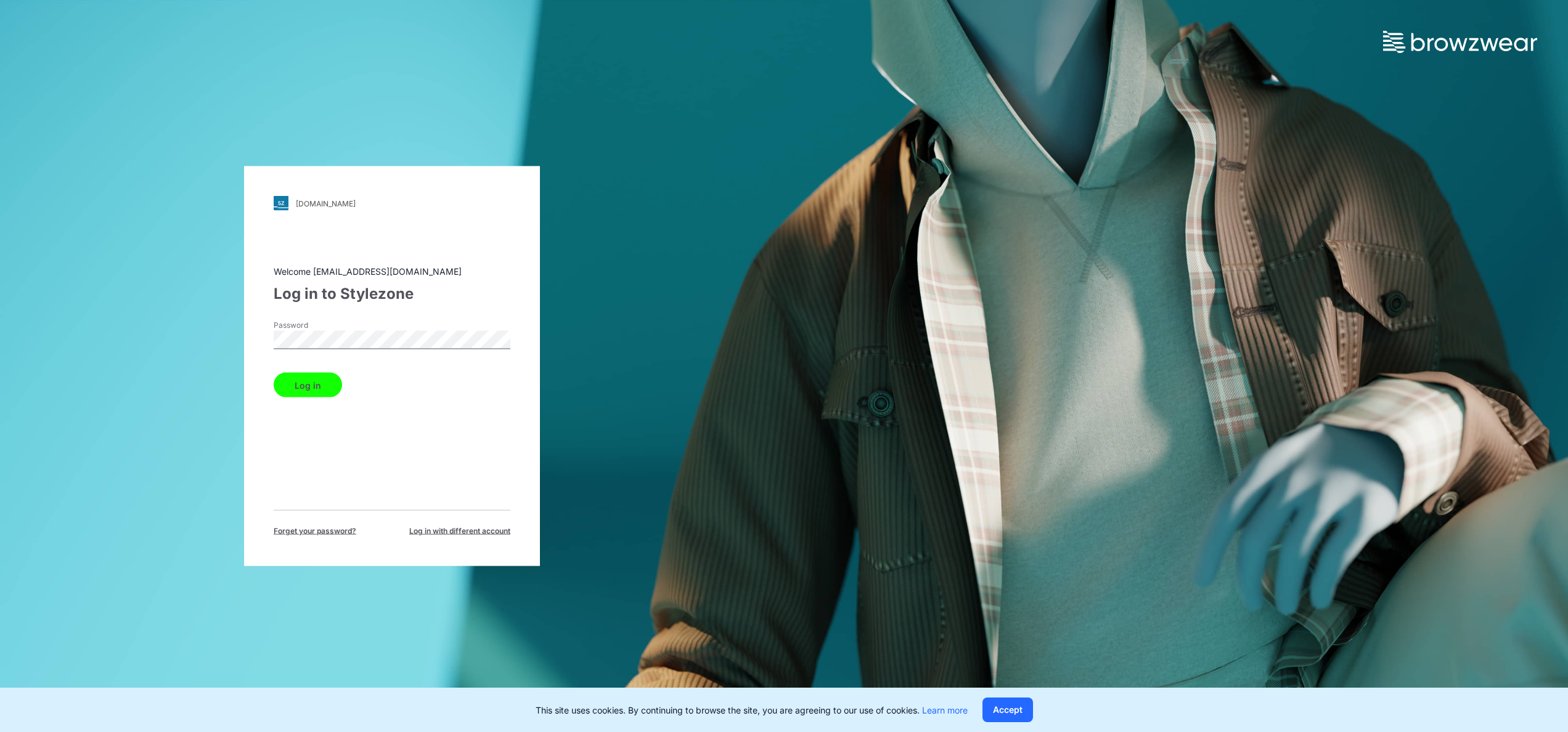
click at [305, 382] on button "Log in" at bounding box center [307, 385] width 69 height 25
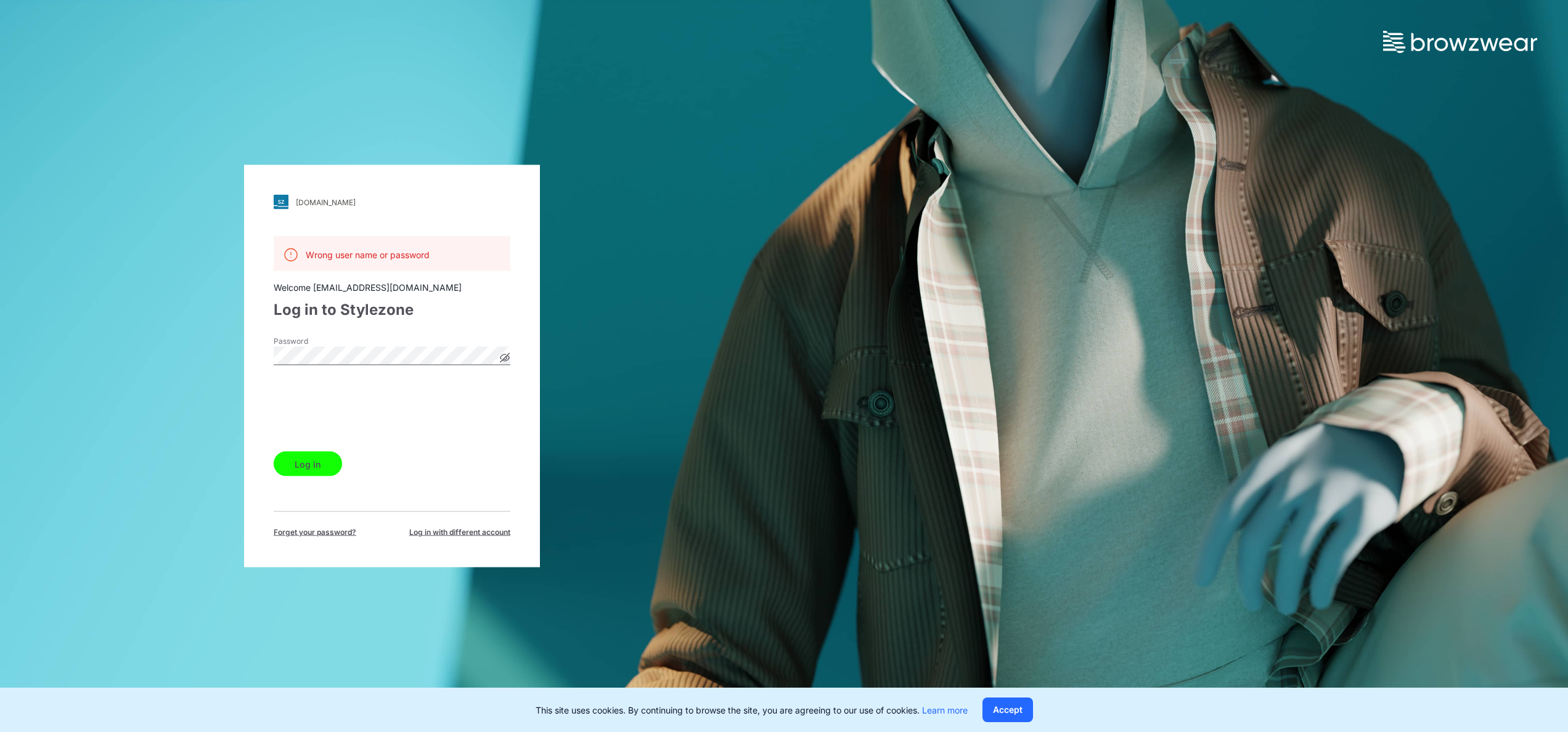
click at [326, 464] on button "Log in" at bounding box center [307, 464] width 69 height 25
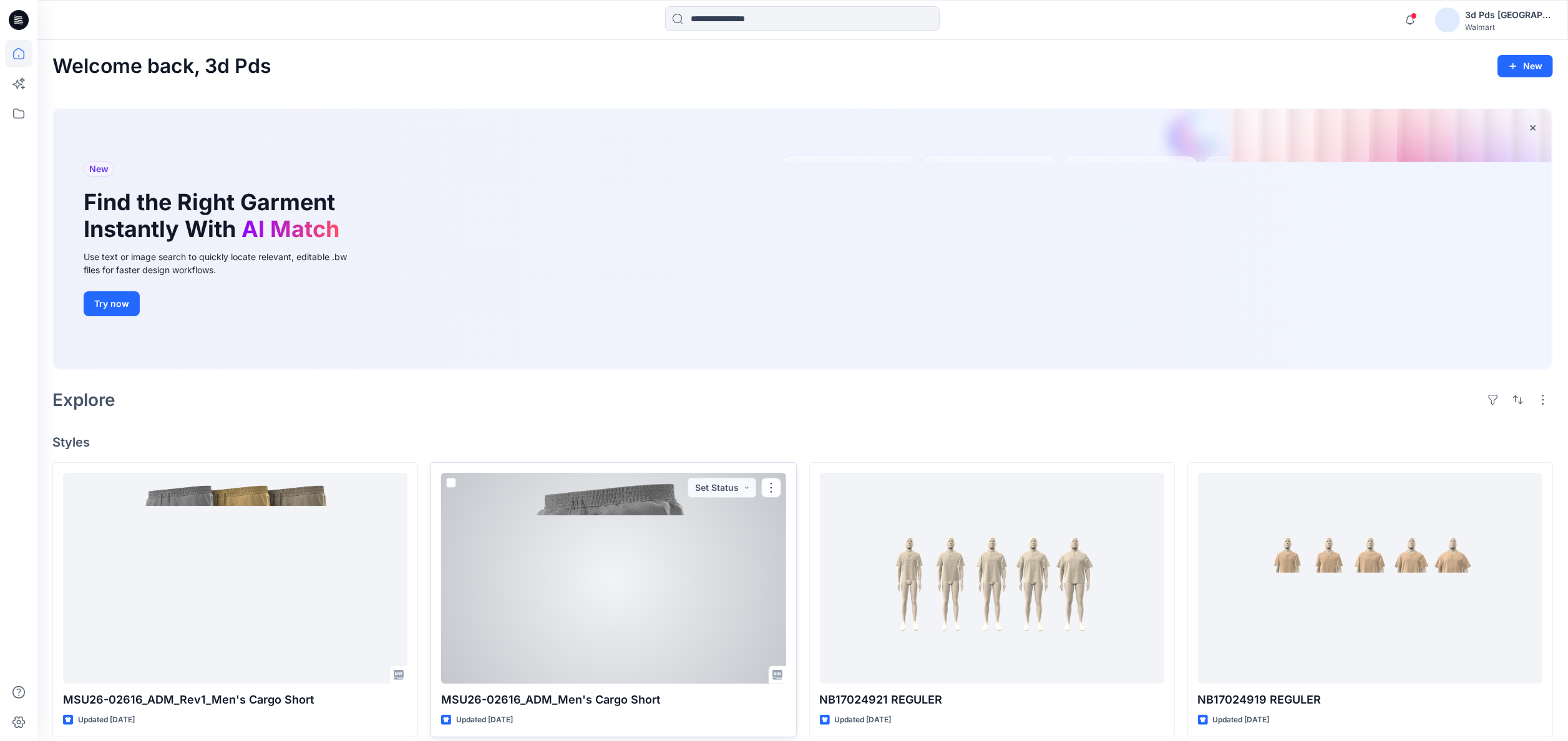
scroll to position [125, 0]
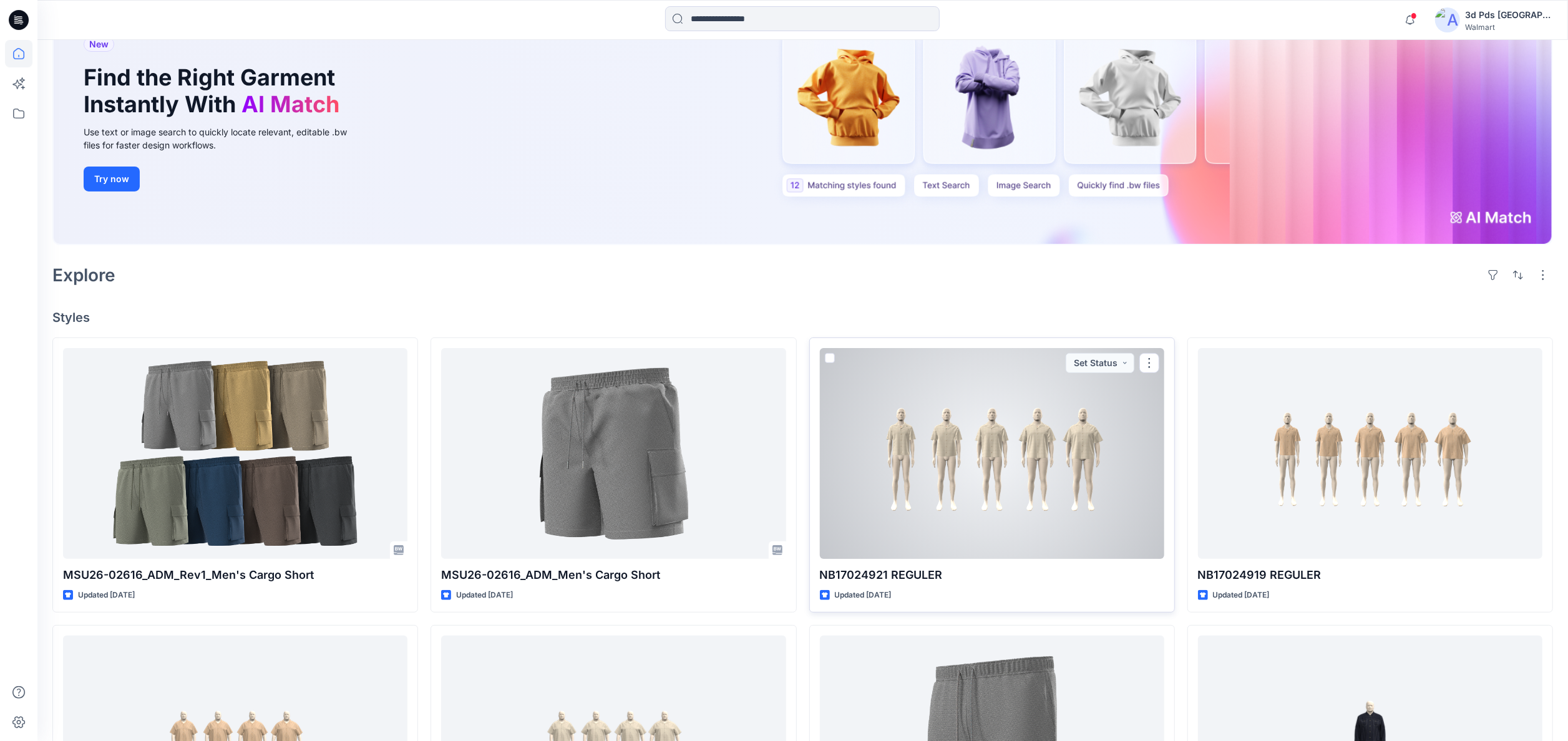
click at [1110, 507] on div at bounding box center [991, 453] width 344 height 211
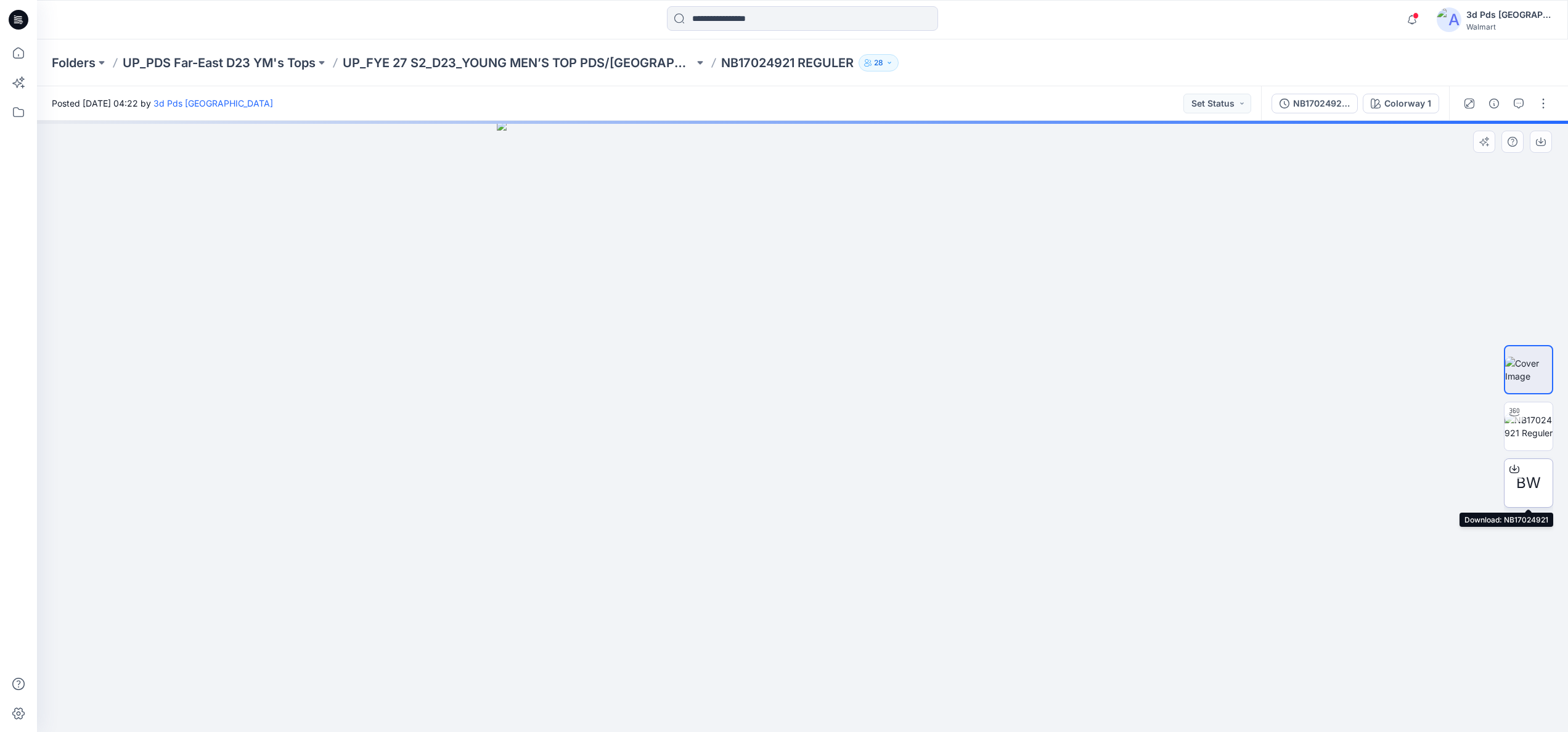
click at [1514, 472] on icon at bounding box center [1514, 468] width 10 height 10
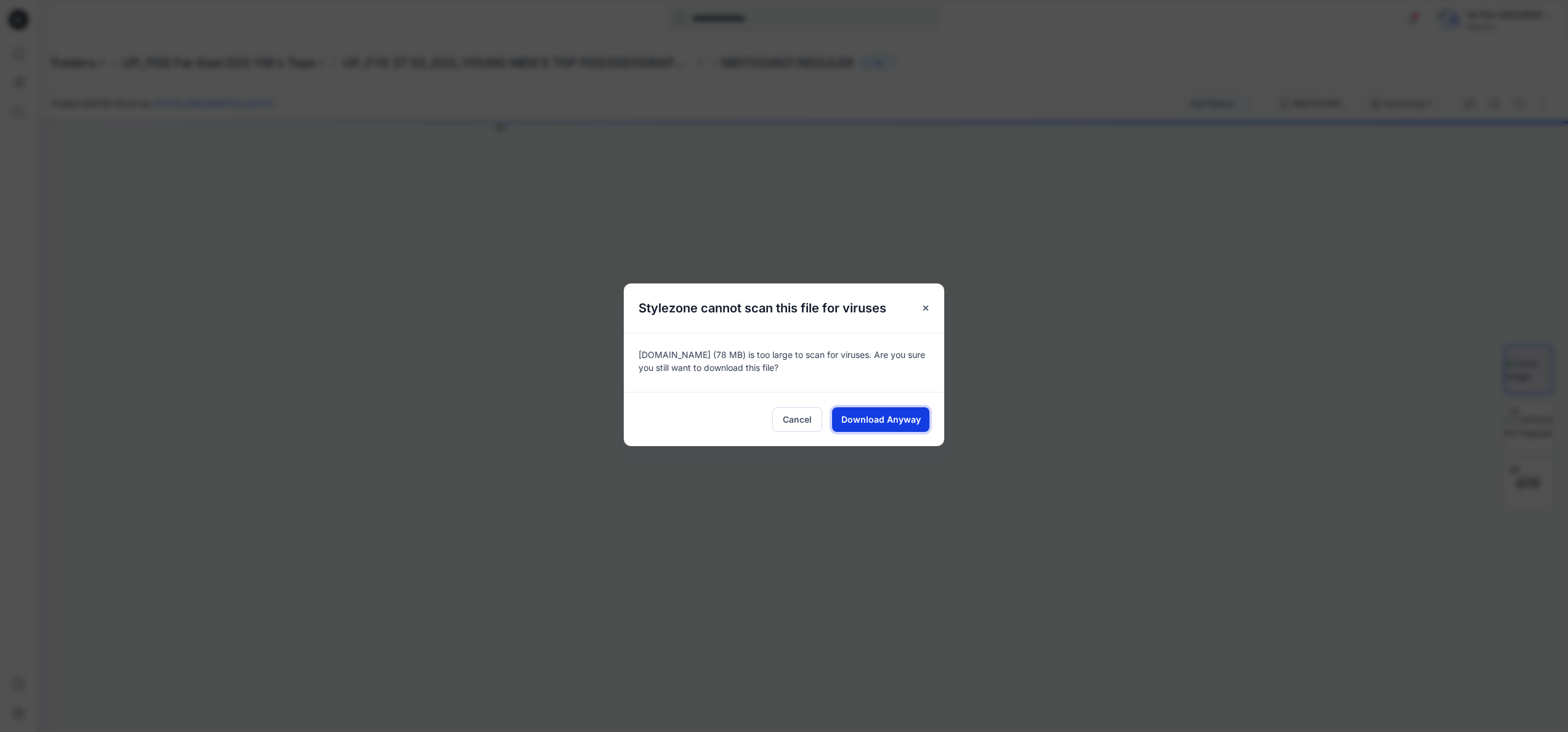
click at [919, 417] on button "Download Anyway" at bounding box center [880, 419] width 97 height 25
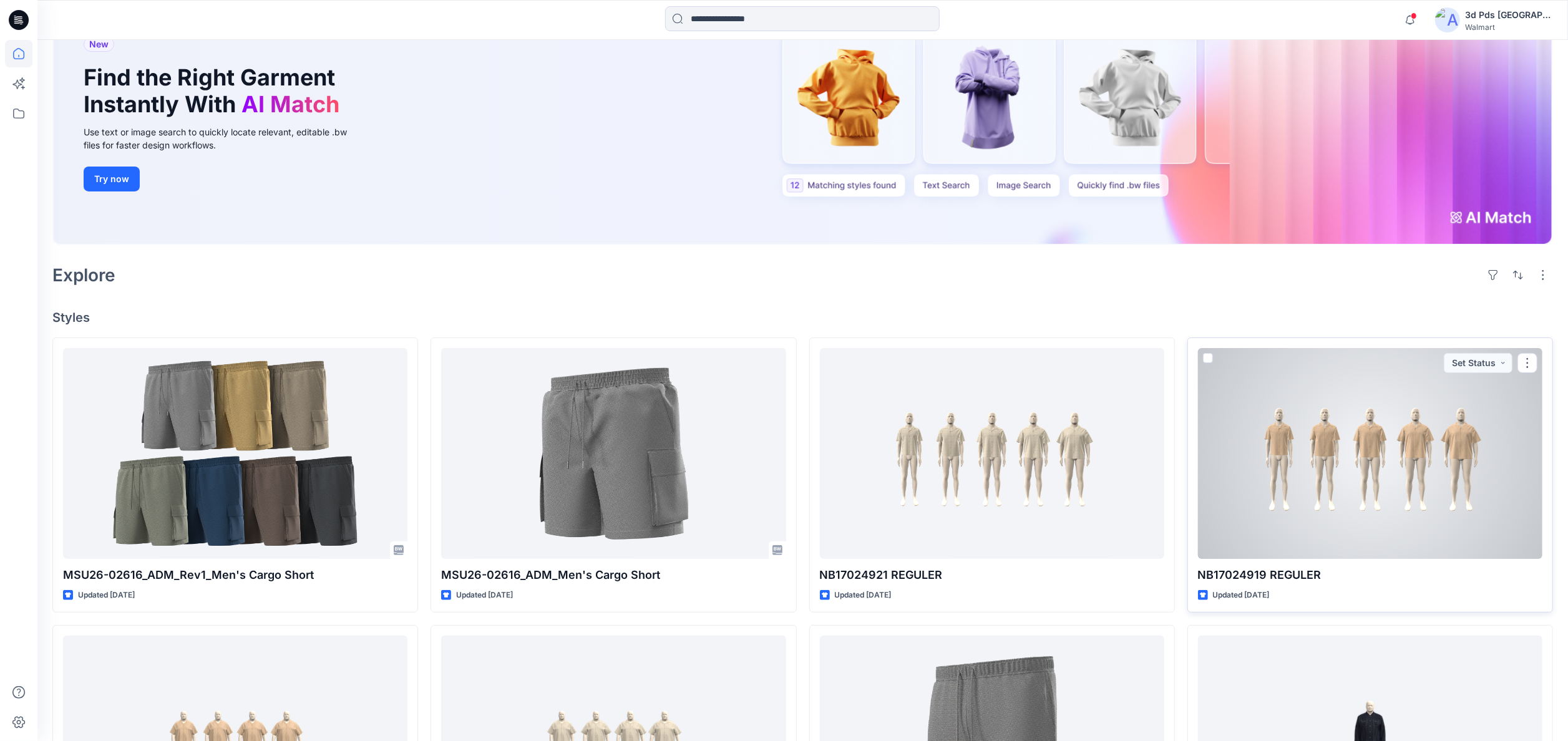
scroll to position [250, 0]
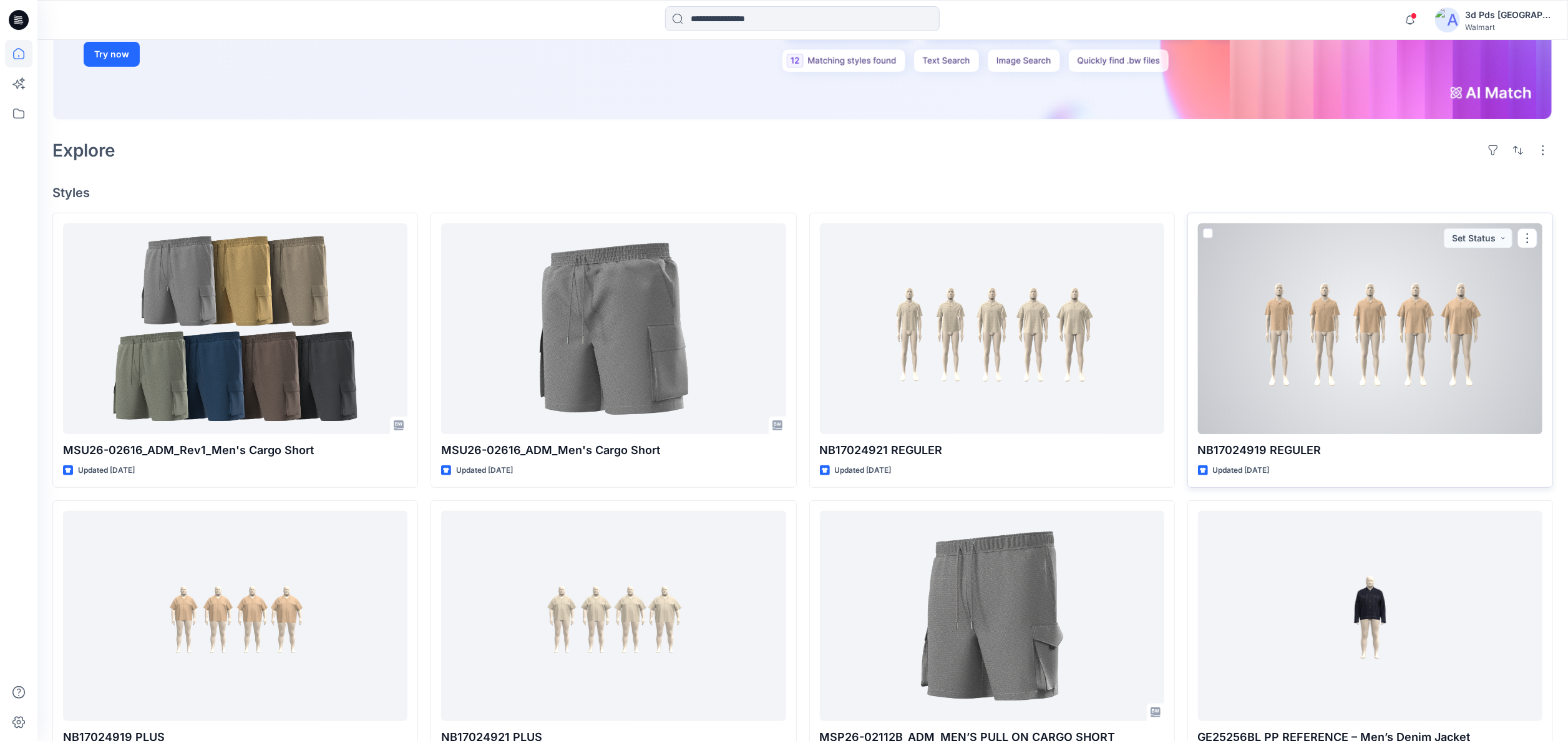
click at [1444, 380] on div at bounding box center [1370, 328] width 344 height 211
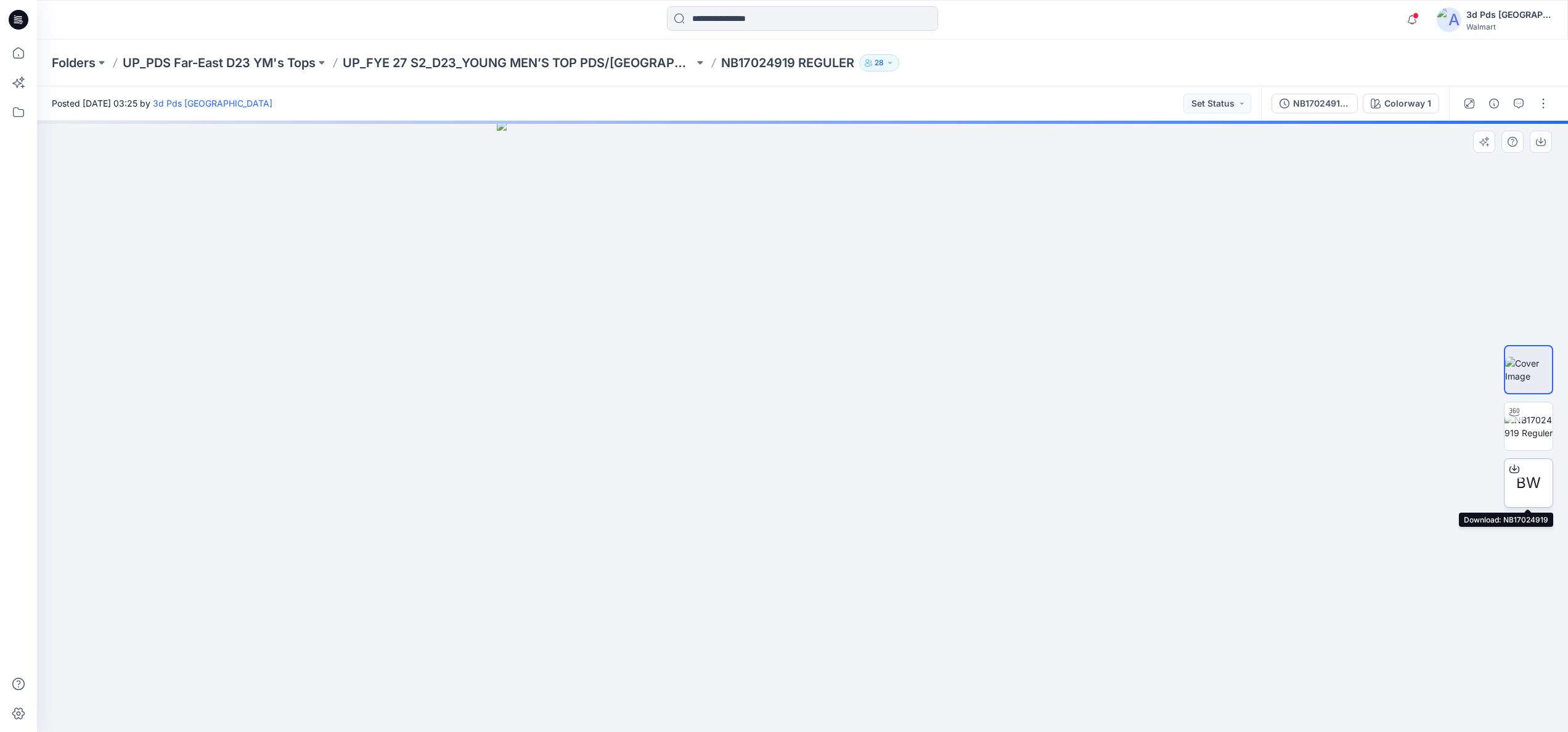
click at [1536, 489] on span "BW" at bounding box center [1529, 483] width 25 height 22
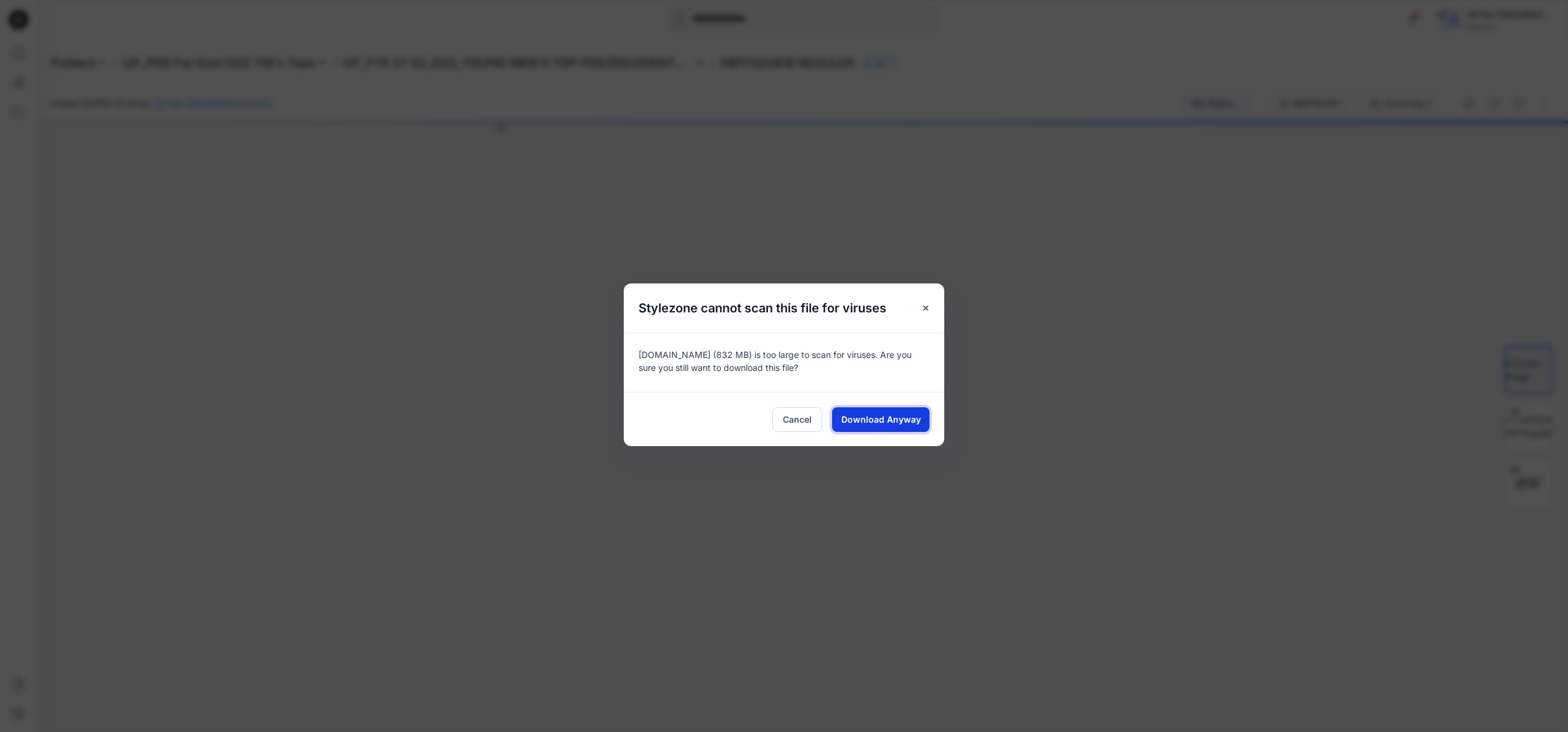
click at [900, 417] on span "Download Anyway" at bounding box center [881, 419] width 80 height 13
